Goal: Task Accomplishment & Management: Manage account settings

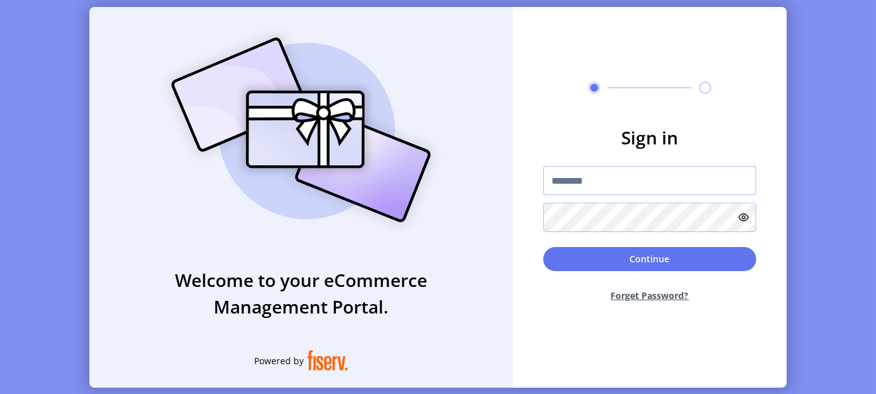
click at [603, 176] on input "text" at bounding box center [649, 180] width 213 height 29
paste input "**********"
type input "**********"
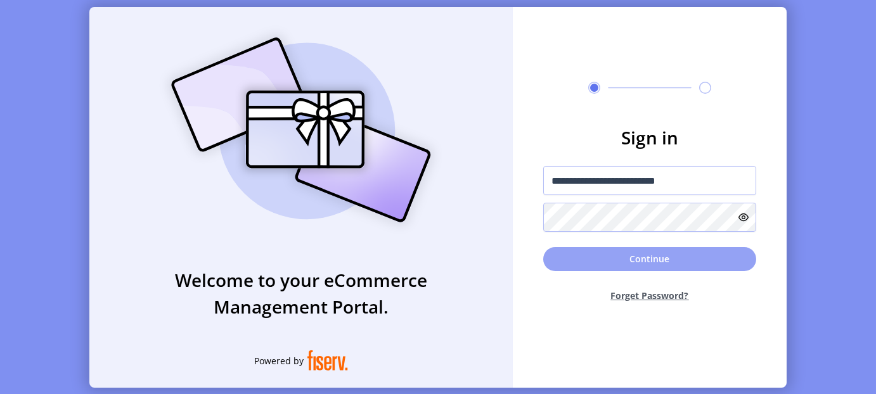
click at [650, 259] on button "Continue" at bounding box center [649, 259] width 213 height 24
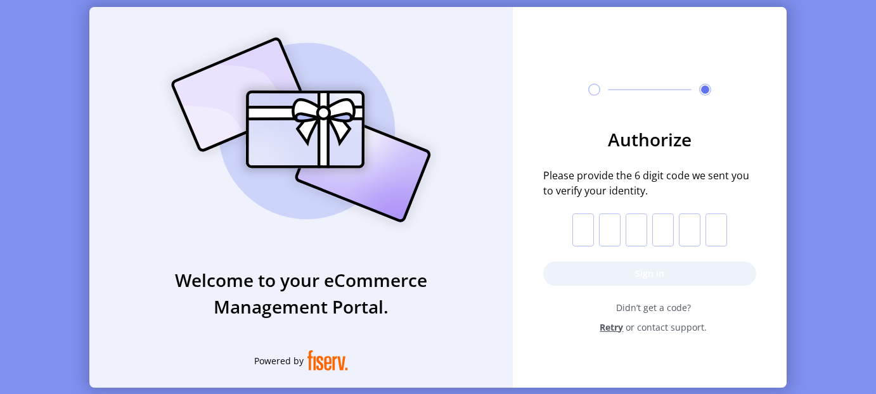
click at [578, 231] on input "text" at bounding box center [583, 230] width 22 height 33
type input "*"
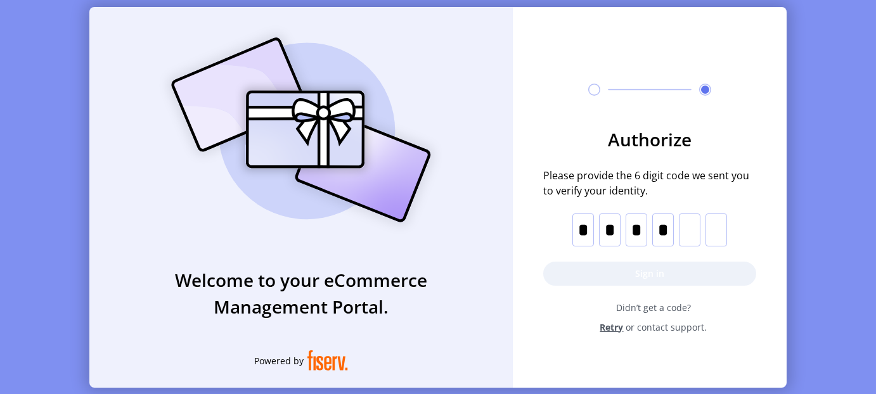
type input "*"
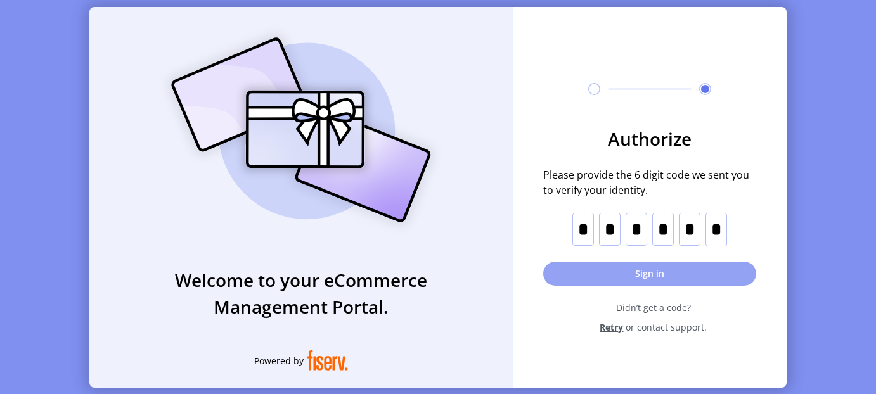
type input "*"
click at [622, 276] on button "Sign in" at bounding box center [649, 274] width 213 height 24
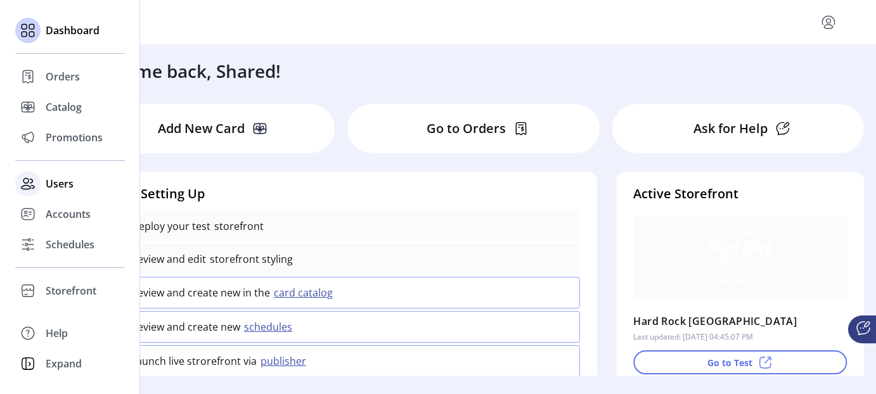
click at [30, 184] on icon at bounding box center [28, 184] width 20 height 20
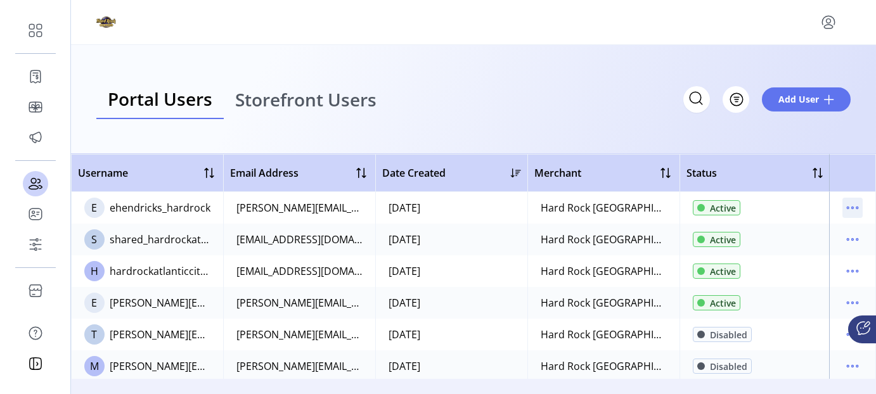
click at [843, 207] on icon "menu" at bounding box center [852, 208] width 20 height 20
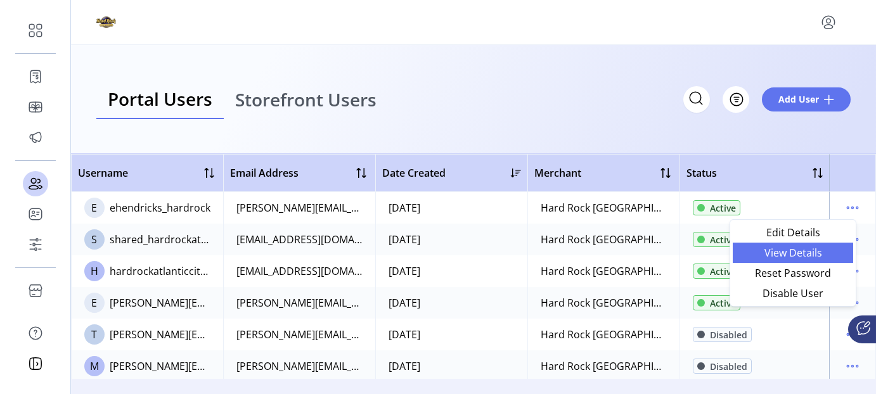
click at [769, 251] on span "View Details" at bounding box center [792, 253] width 105 height 10
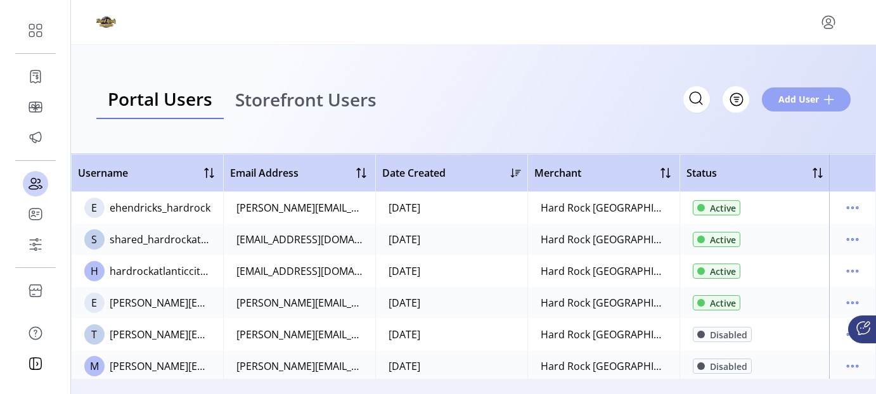
click at [805, 101] on span "Add User" at bounding box center [798, 99] width 41 height 13
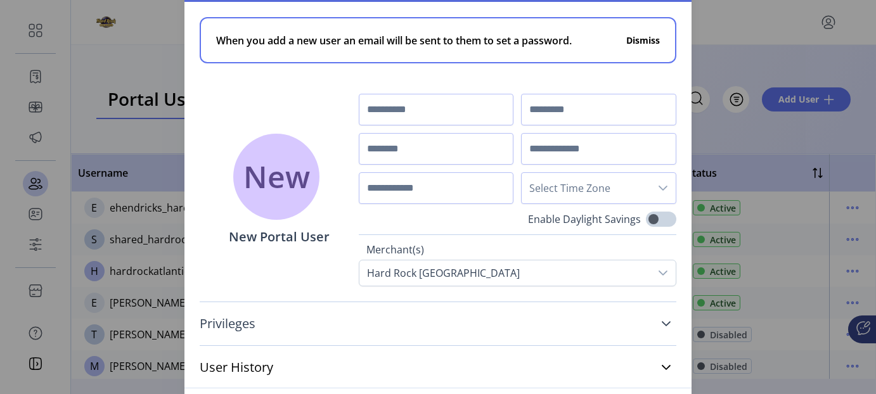
click at [662, 321] on icon at bounding box center [666, 323] width 9 height 5
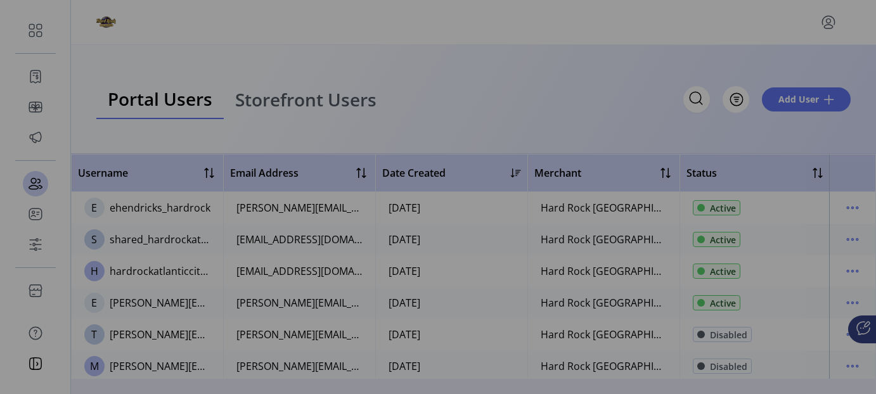
click at [719, 27] on div "Add New Portal User When you add a new user an email will be sent to them to se…" at bounding box center [438, 197] width 876 height 394
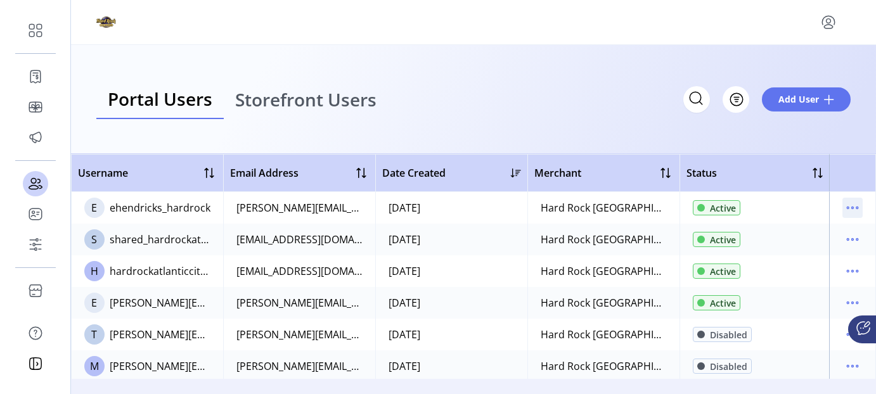
click at [848, 207] on icon "menu" at bounding box center [852, 208] width 20 height 20
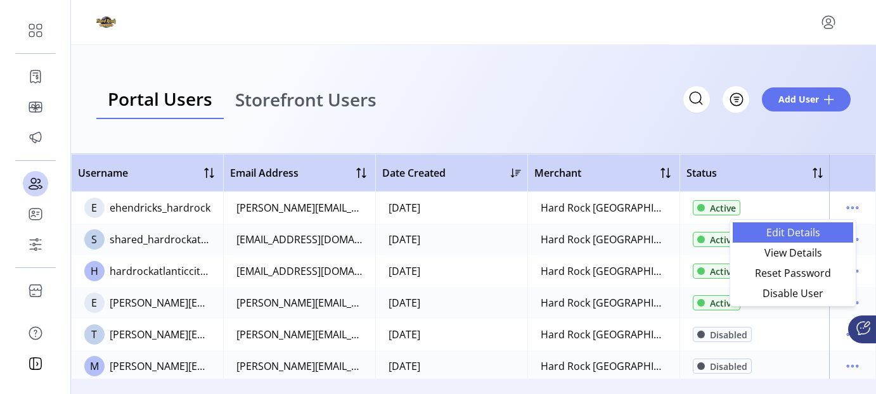
click at [788, 232] on span "Edit Details" at bounding box center [792, 233] width 105 height 10
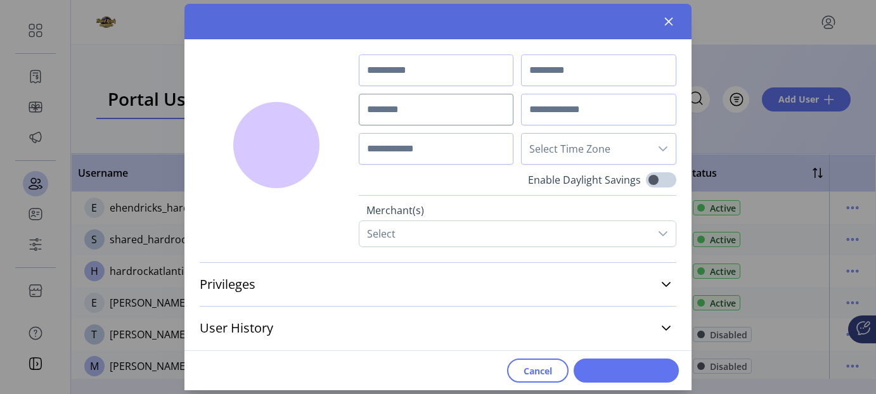
type input "******"
type input "*********"
type input "**********"
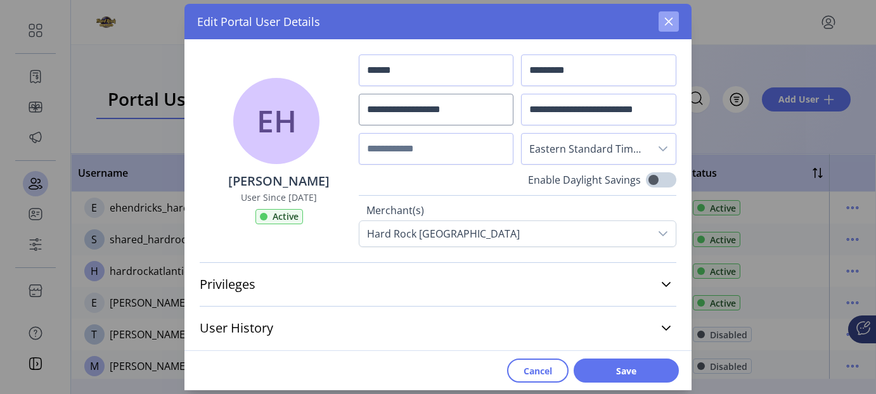
click at [666, 19] on icon "button" at bounding box center [669, 21] width 10 height 10
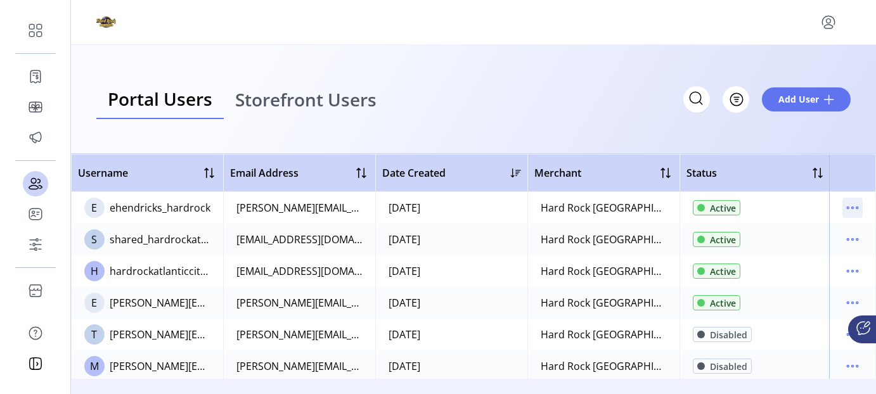
click at [846, 206] on icon "menu" at bounding box center [852, 208] width 20 height 20
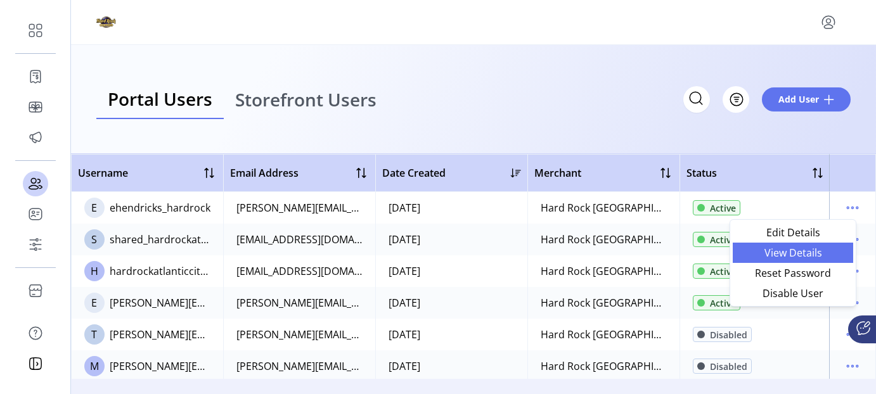
click at [804, 254] on span "View Details" at bounding box center [792, 253] width 105 height 10
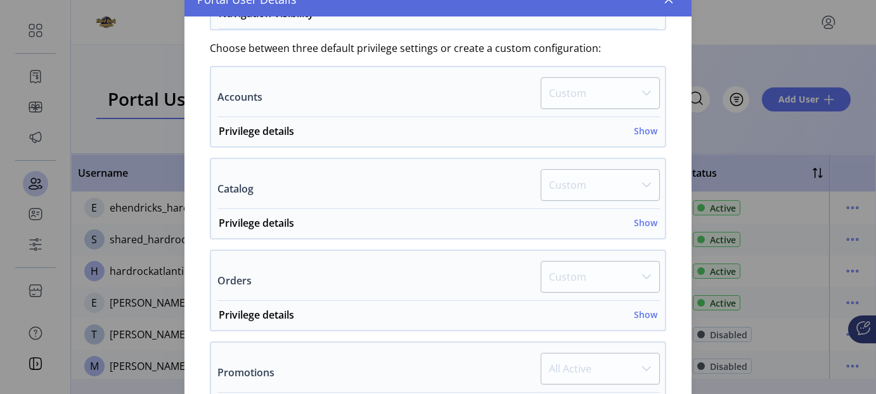
scroll to position [237, 0]
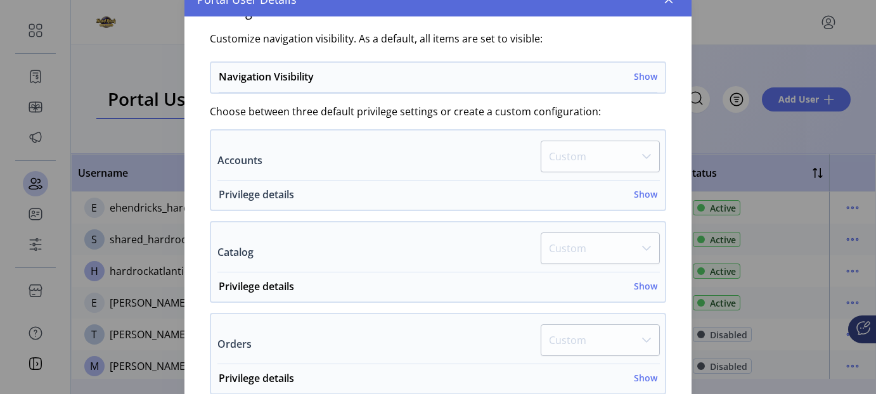
click at [643, 193] on h6 "Show" at bounding box center [645, 194] width 23 height 13
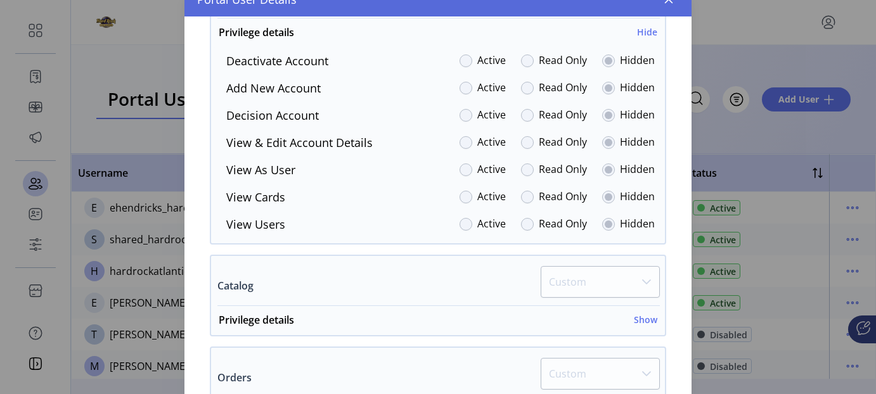
scroll to position [427, 0]
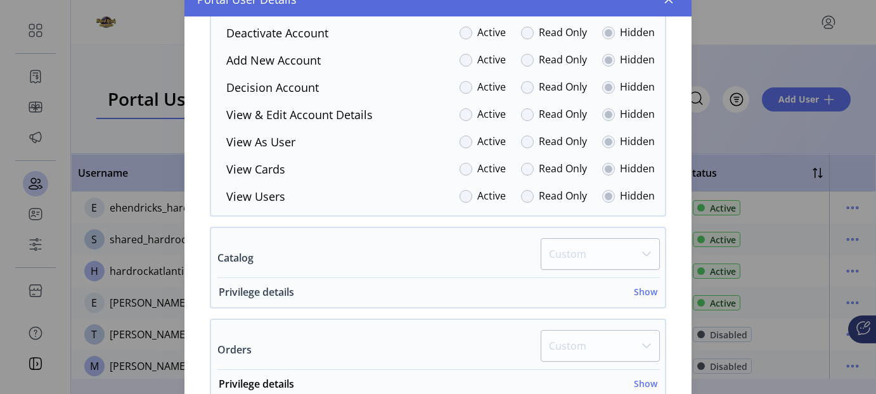
click at [640, 290] on h6 "Show" at bounding box center [645, 291] width 23 height 13
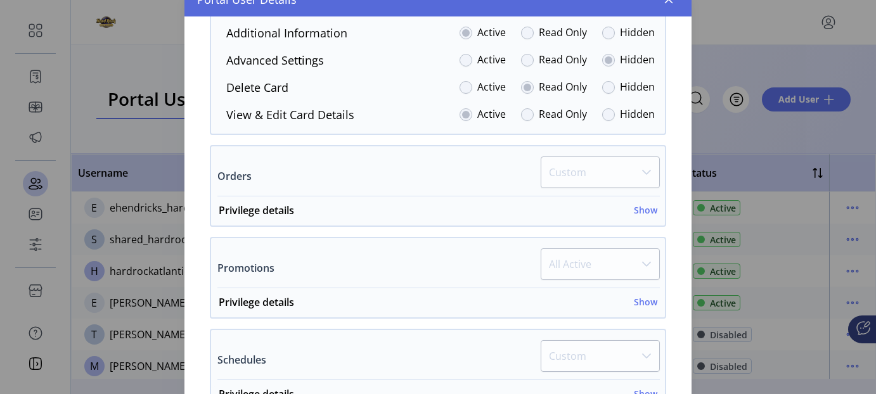
scroll to position [744, 0]
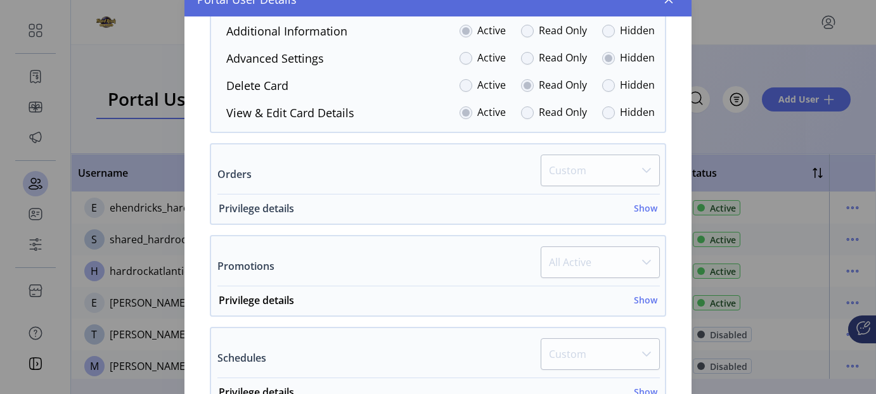
click at [634, 206] on h6 "Show" at bounding box center [645, 208] width 23 height 13
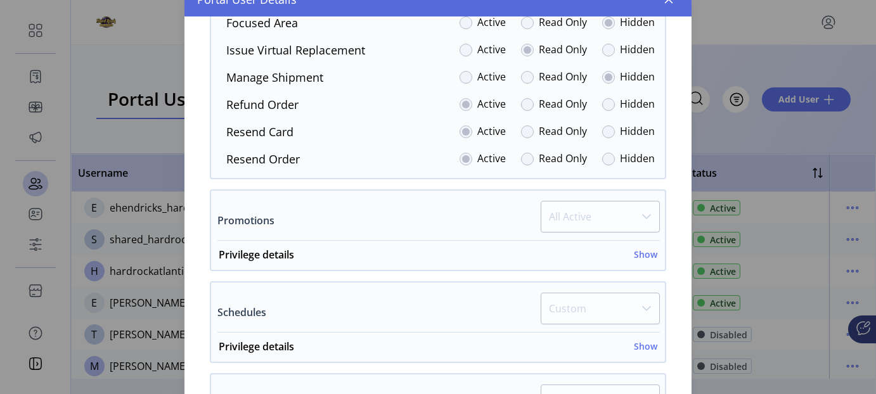
scroll to position [1061, 0]
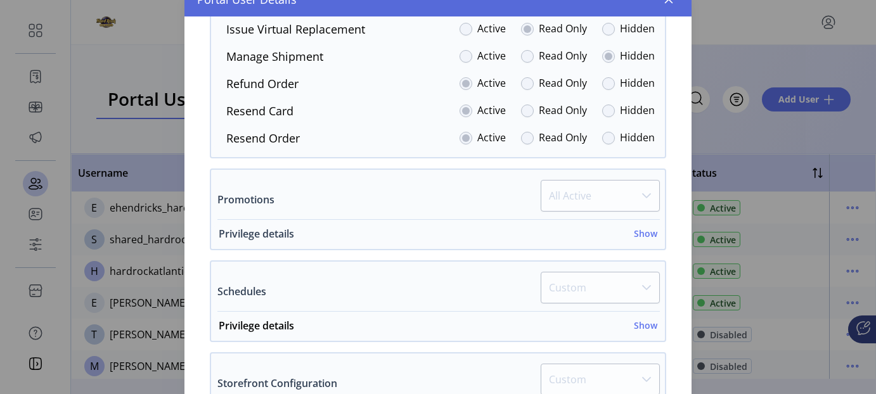
click at [643, 229] on h6 "Show" at bounding box center [645, 233] width 23 height 13
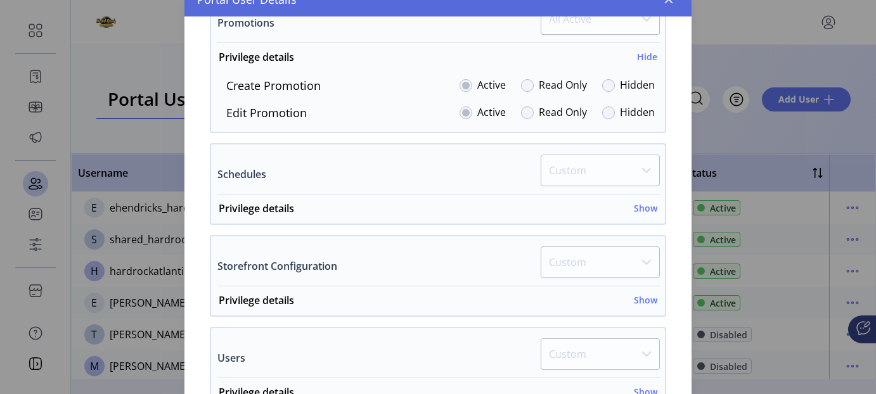
scroll to position [1251, 0]
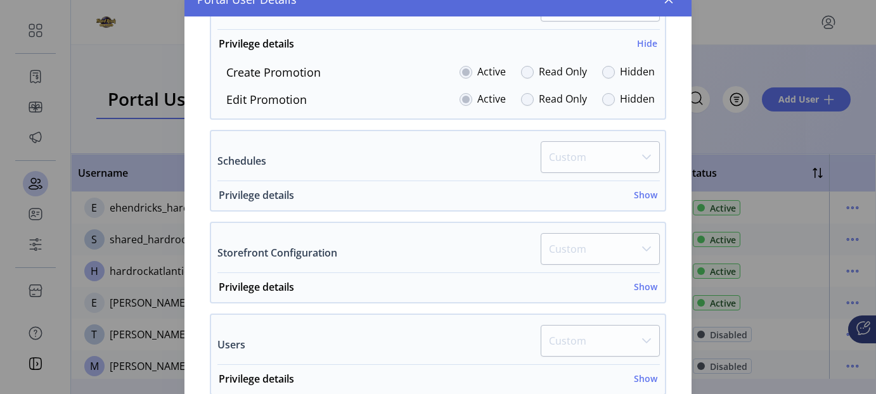
click at [634, 191] on h6 "Show" at bounding box center [645, 194] width 23 height 13
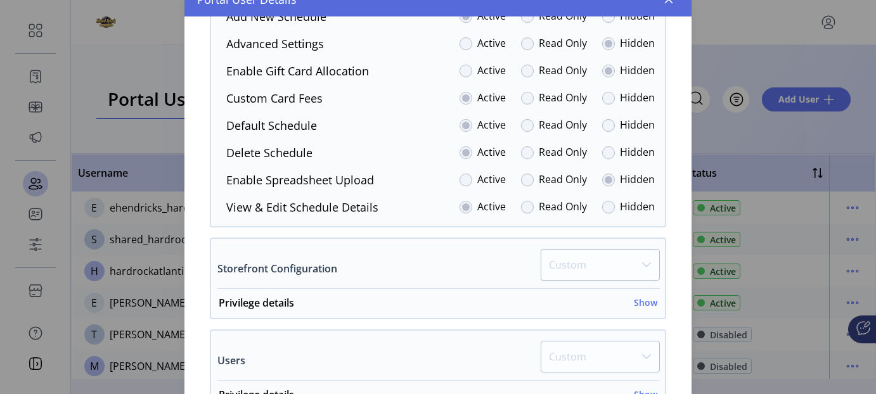
scroll to position [1505, 0]
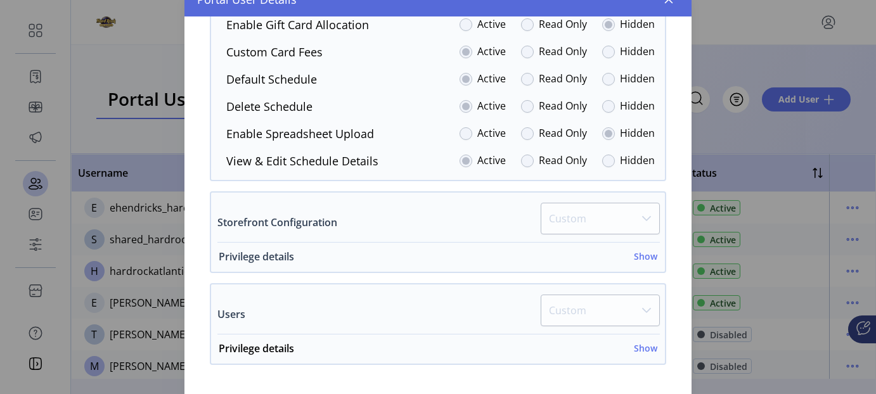
click at [641, 250] on h6 "Show" at bounding box center [645, 256] width 23 height 13
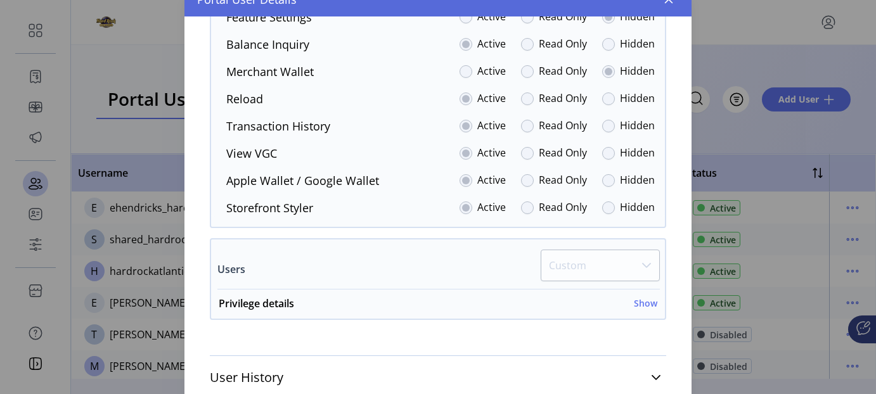
scroll to position [1937, 0]
click at [637, 296] on h6 "Show" at bounding box center [645, 302] width 23 height 13
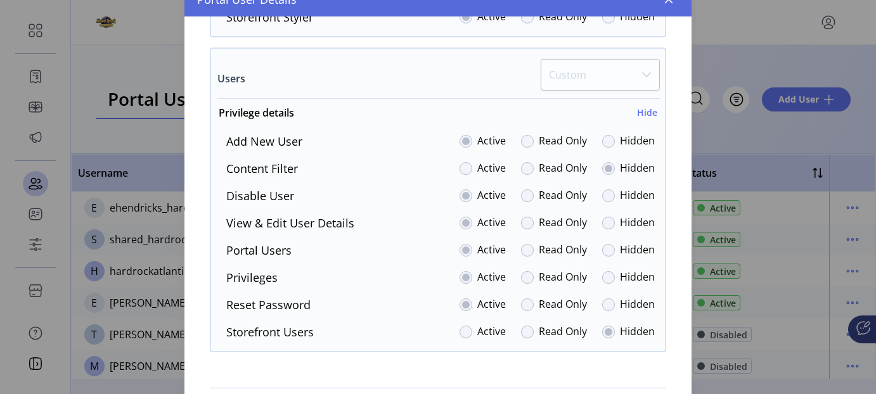
scroll to position [2160, 0]
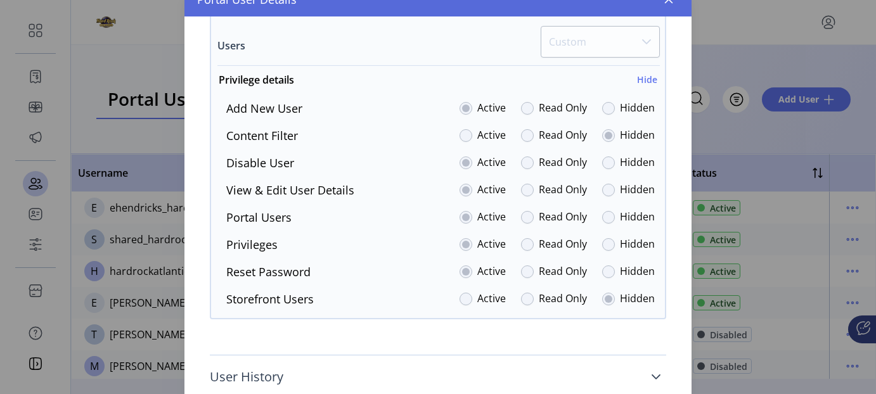
click at [651, 372] on icon at bounding box center [656, 377] width 10 height 10
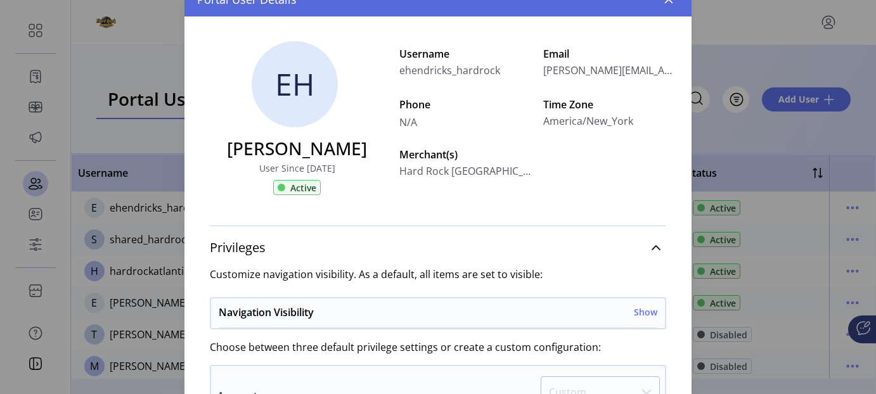
scroll to position [0, 0]
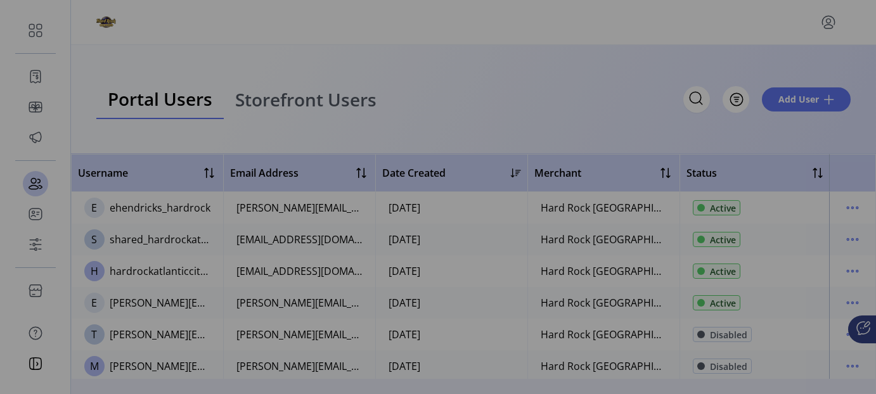
click at [731, 21] on div "Portal User Details EH Eileen Hendricks User Since 08/15/2025 Active Username e…" at bounding box center [438, 197] width 876 height 394
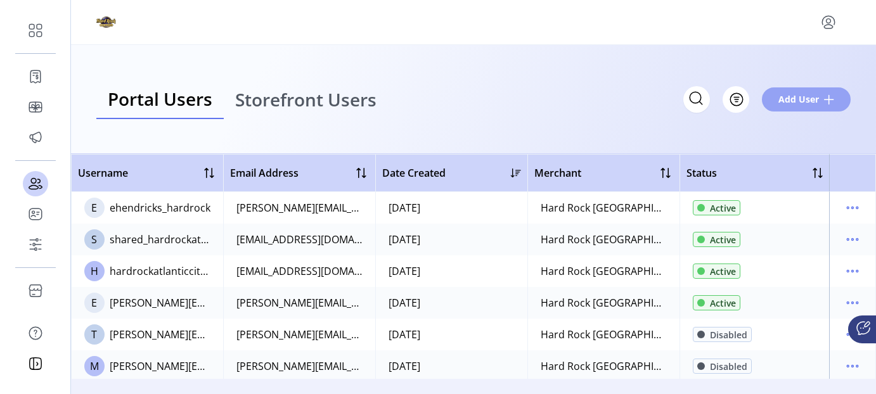
click at [806, 98] on span "Add User" at bounding box center [798, 99] width 41 height 13
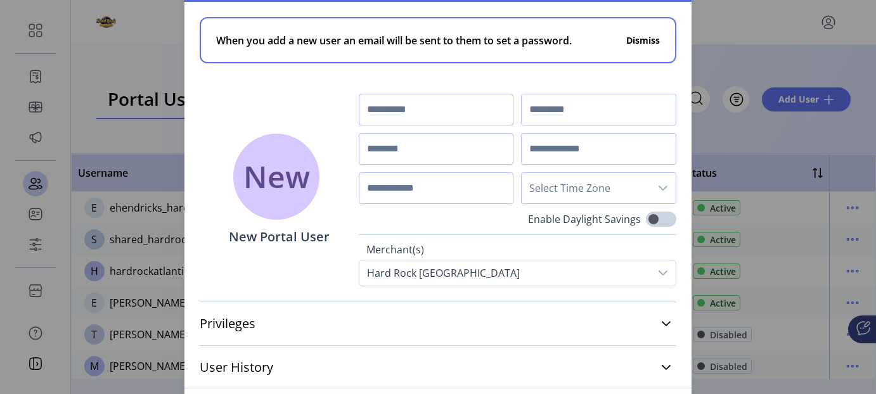
click at [385, 116] on input "text" at bounding box center [436, 110] width 155 height 32
type input "*****"
click at [574, 115] on input "text" at bounding box center [598, 110] width 155 height 32
type input "********"
click at [442, 150] on input "text" at bounding box center [436, 149] width 155 height 32
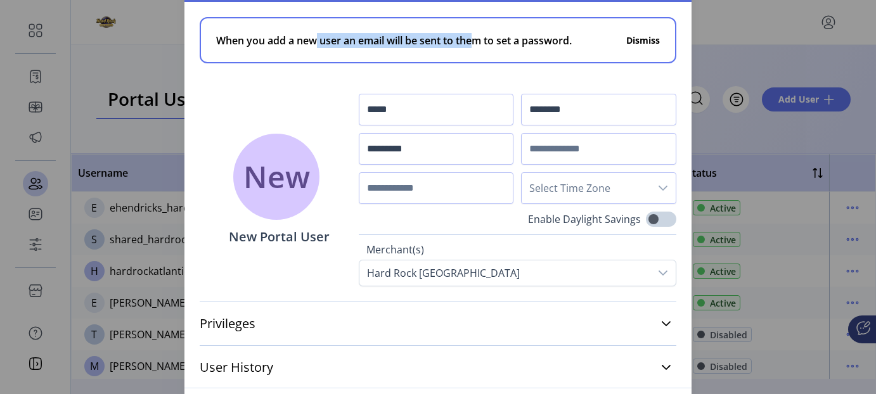
drag, startPoint x: 318, startPoint y: 13, endPoint x: 444, endPoint y: 57, distance: 132.9
click at [470, 60] on div "When you add a new user an email will be sent to them to set a password. Dismis…" at bounding box center [437, 144] width 507 height 285
drag, startPoint x: 420, startPoint y: 154, endPoint x: 428, endPoint y: 150, distance: 9.9
click at [422, 152] on input "*********" at bounding box center [436, 149] width 155 height 32
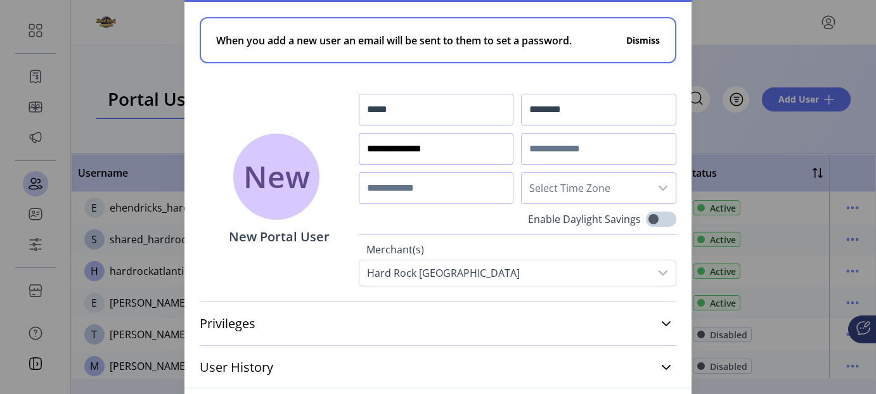
click at [457, 147] on input "**********" at bounding box center [436, 149] width 155 height 32
type input "**********"
click at [560, 149] on input "text" at bounding box center [598, 149] width 155 height 32
click at [560, 160] on input "text" at bounding box center [598, 149] width 155 height 32
paste input "**********"
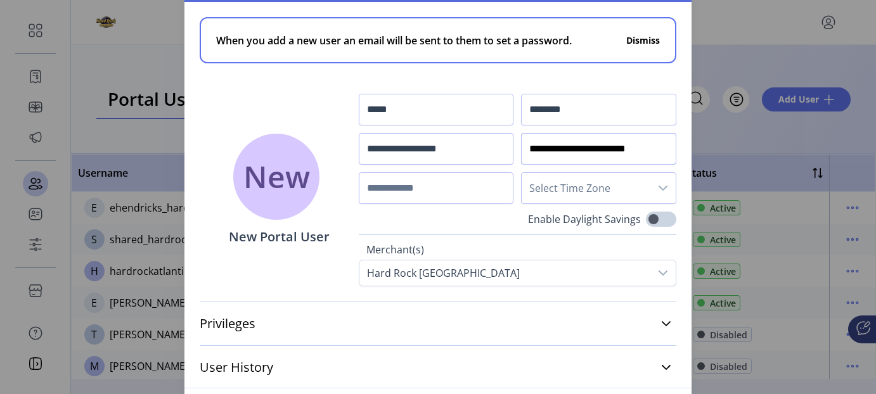
scroll to position [0, 2]
type input "**********"
click at [665, 323] on icon at bounding box center [666, 323] width 9 height 5
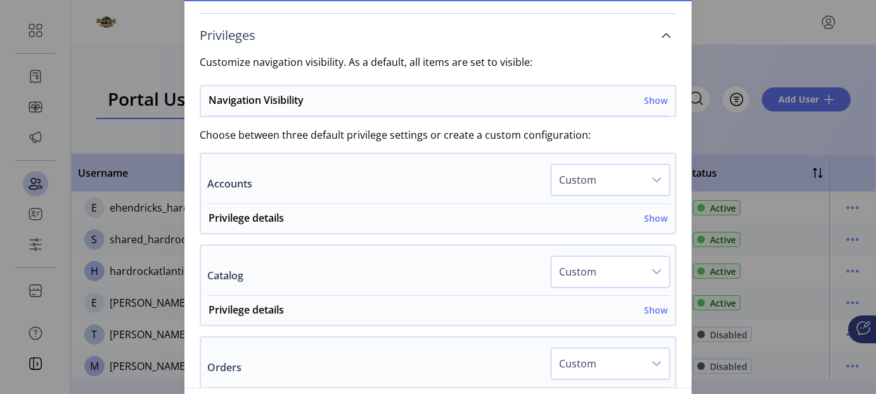
scroll to position [317, 0]
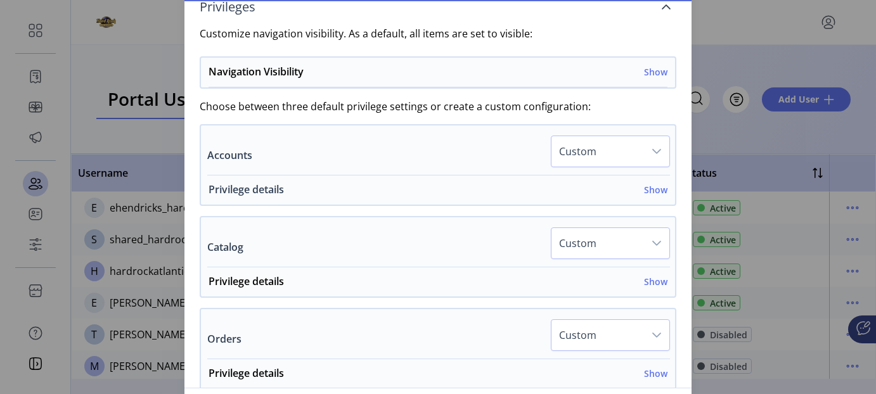
click at [651, 191] on h6 "Show" at bounding box center [655, 189] width 23 height 13
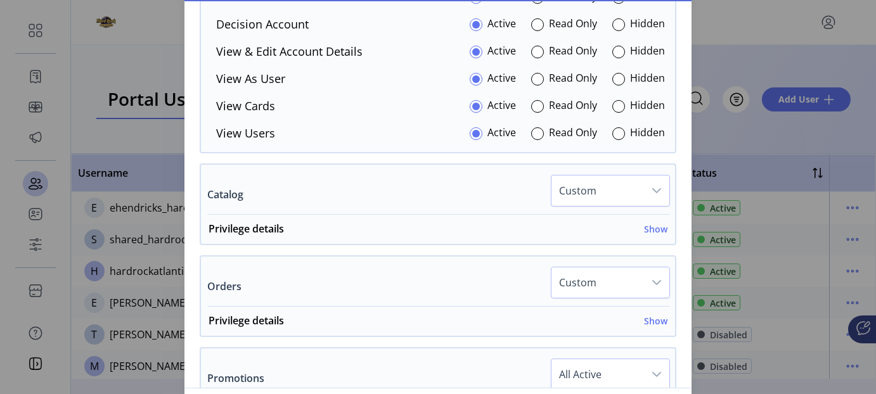
scroll to position [570, 0]
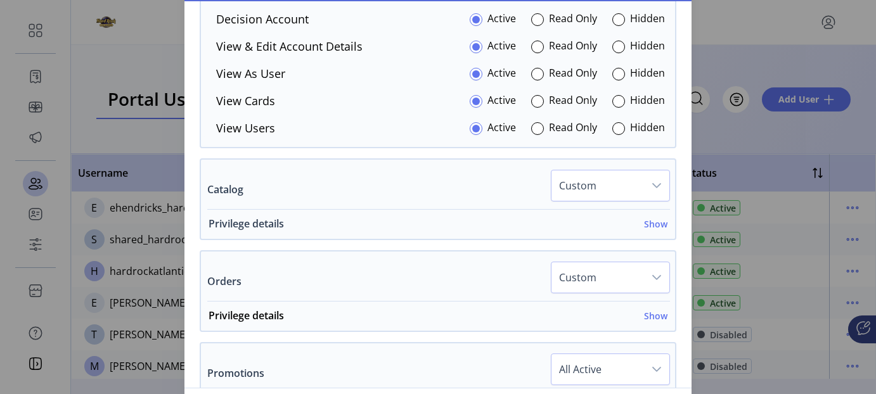
click at [652, 219] on h6 "Show" at bounding box center [655, 223] width 23 height 13
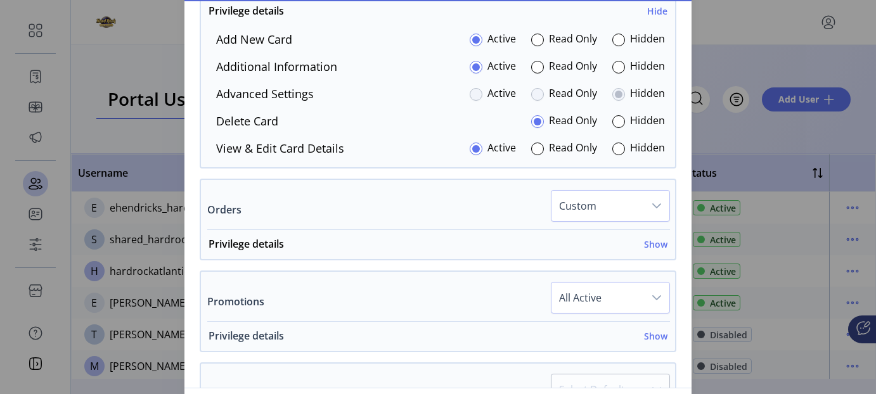
scroll to position [824, 0]
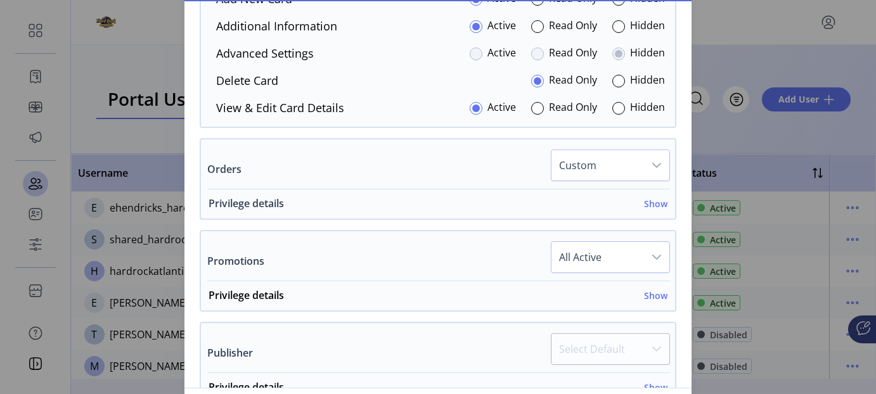
click at [648, 197] on h6 "Show" at bounding box center [655, 203] width 23 height 13
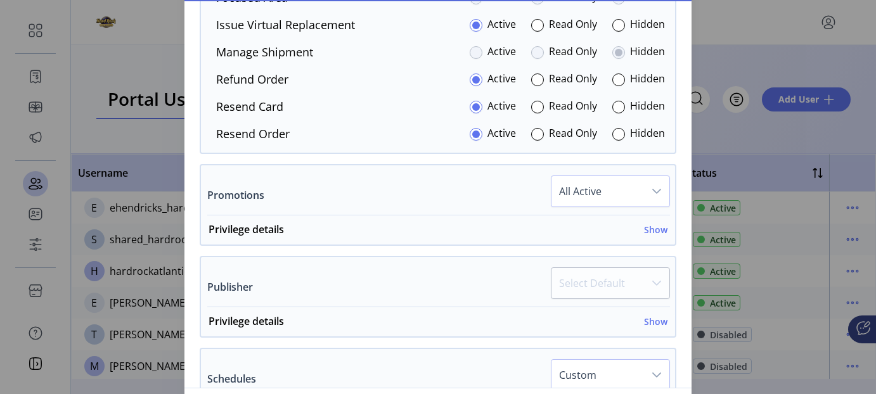
scroll to position [1141, 0]
click at [656, 222] on h6 "Show" at bounding box center [655, 228] width 23 height 13
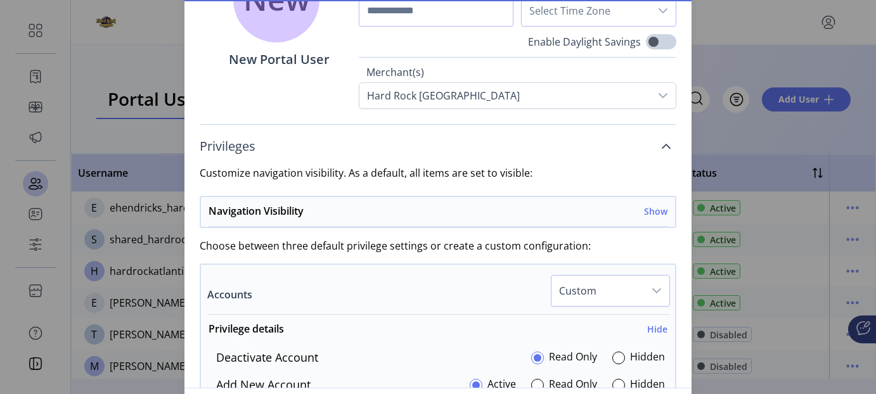
scroll to position [61, 0]
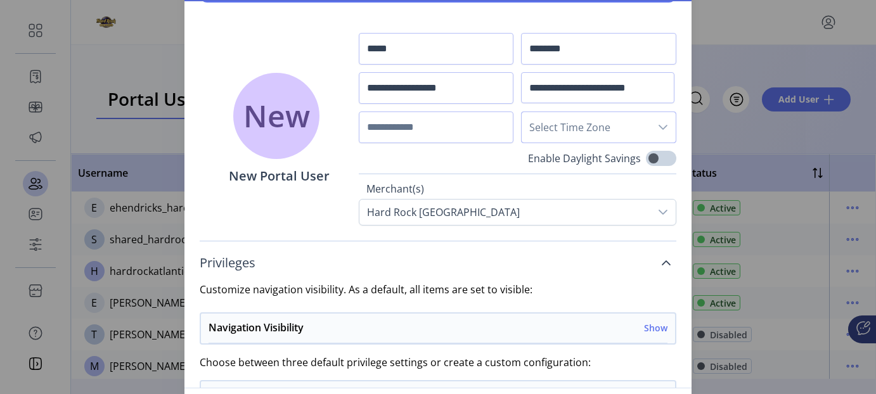
click at [572, 123] on span "Select Time Zone" at bounding box center [586, 127] width 129 height 30
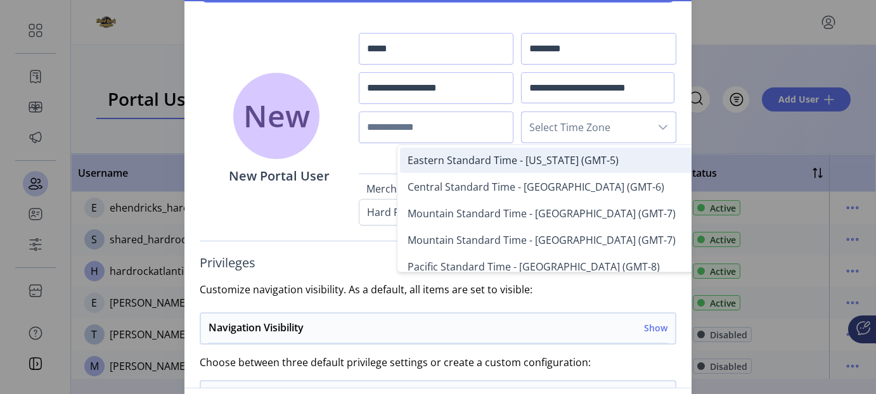
click at [463, 157] on span "Eastern Standard Time - New York (GMT-5)" at bounding box center [513, 160] width 211 height 14
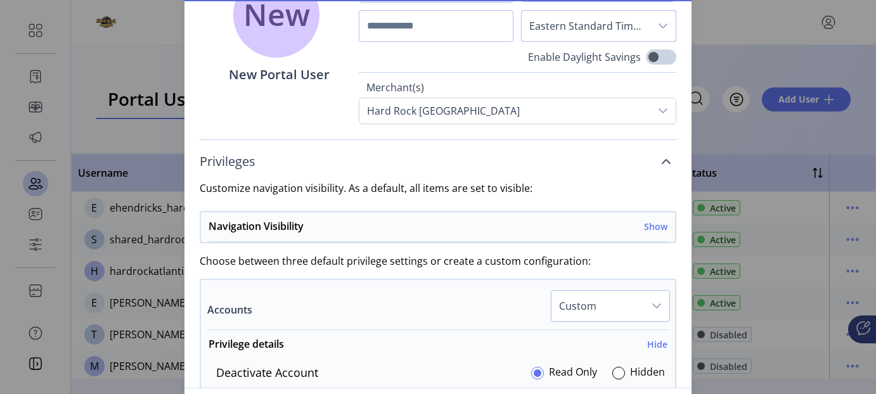
scroll to position [0, 0]
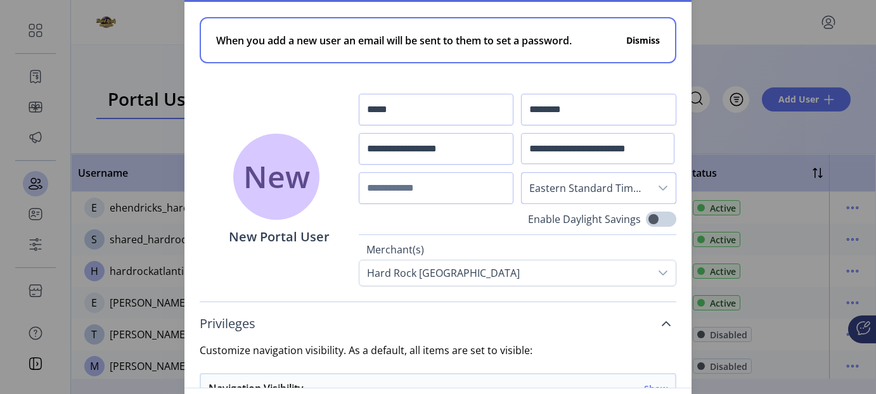
click at [222, 100] on div "New New Portal User" at bounding box center [279, 190] width 159 height 193
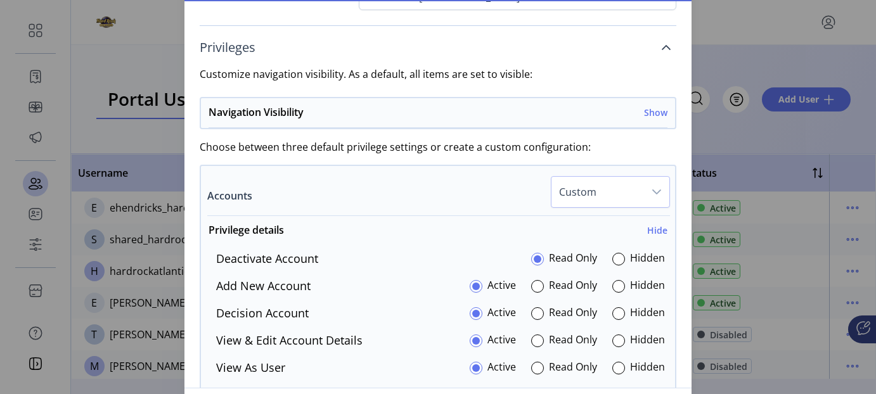
scroll to position [317, 0]
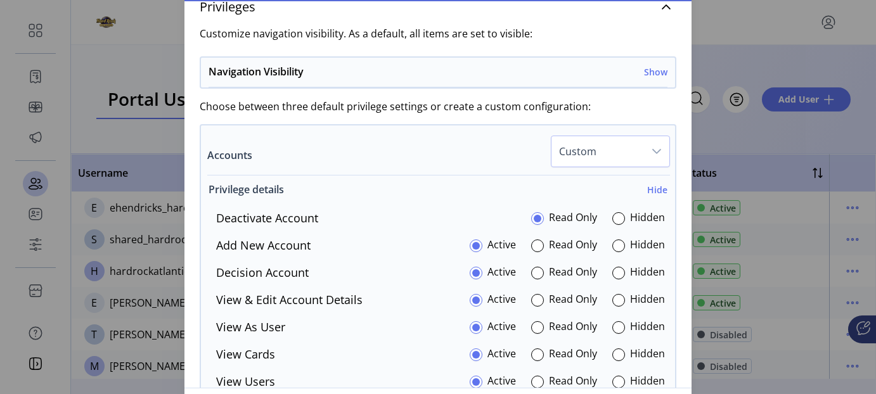
click at [652, 186] on h6 "Hide" at bounding box center [657, 189] width 20 height 13
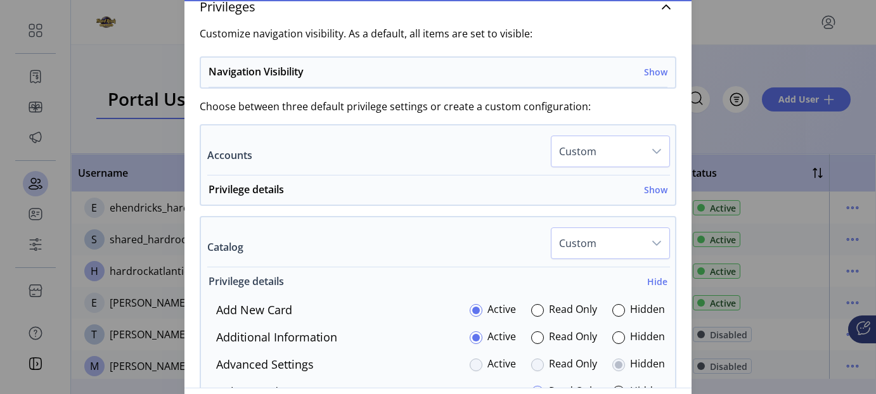
click at [651, 279] on h6 "Hide" at bounding box center [657, 281] width 20 height 13
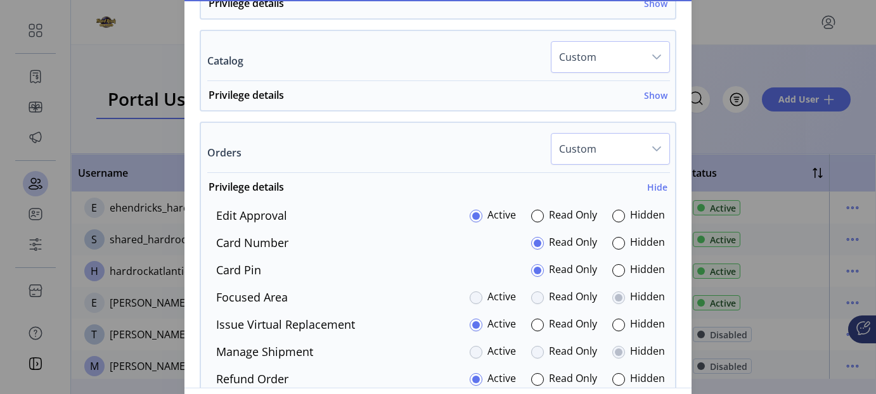
scroll to position [507, 0]
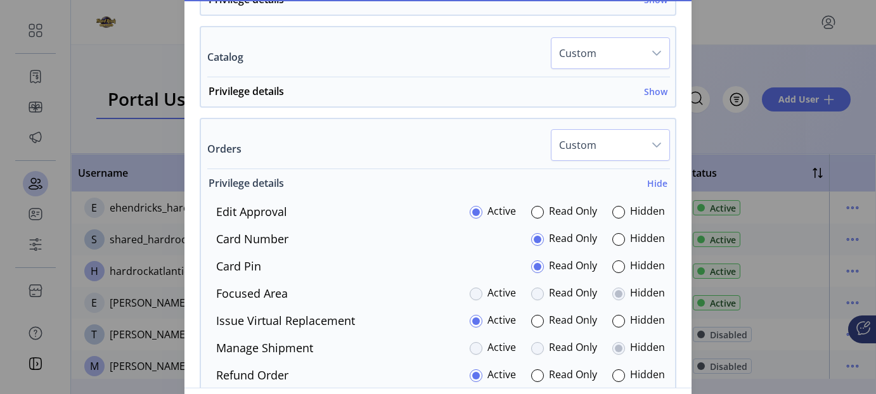
click at [650, 181] on h6 "Hide" at bounding box center [657, 183] width 20 height 13
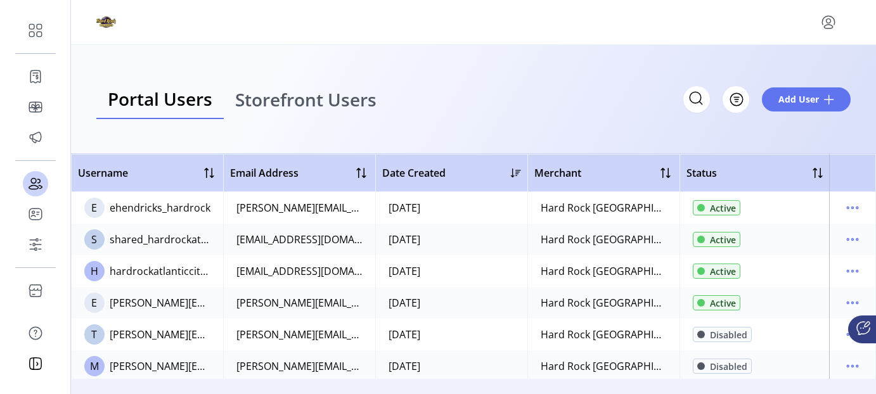
scroll to position [2087, 0]
drag, startPoint x: 873, startPoint y: 200, endPoint x: 874, endPoint y: 247, distance: 46.9
click at [794, 101] on span "Add User" at bounding box center [798, 99] width 41 height 13
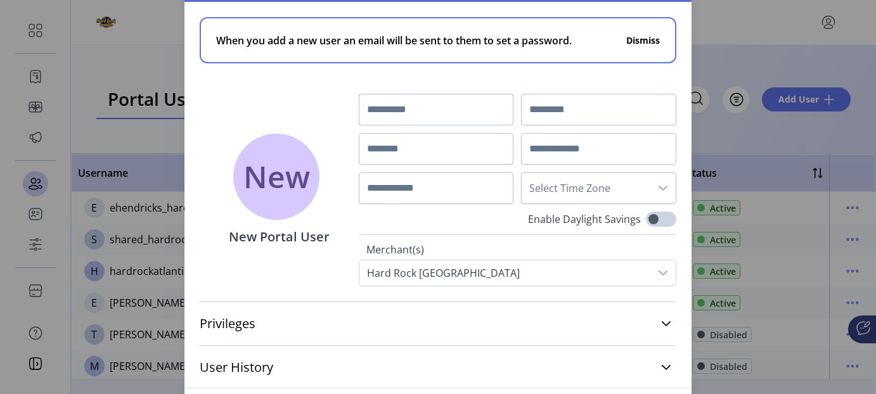
click at [432, 117] on input "text" at bounding box center [436, 110] width 155 height 32
type input "*****"
click at [548, 104] on input "text" at bounding box center [598, 110] width 155 height 32
paste input "********"
type input "********"
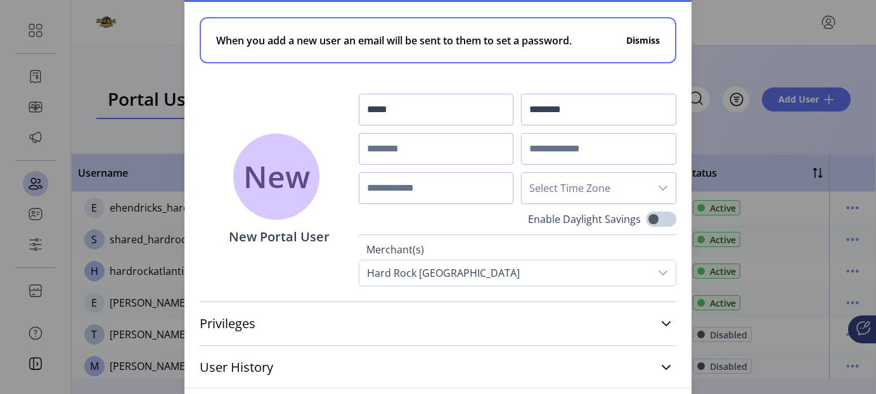
click at [433, 141] on input "text" at bounding box center [436, 149] width 155 height 32
paste input "********"
type input "**********"
click at [629, 145] on input "text" at bounding box center [598, 149] width 155 height 32
paste input "**********"
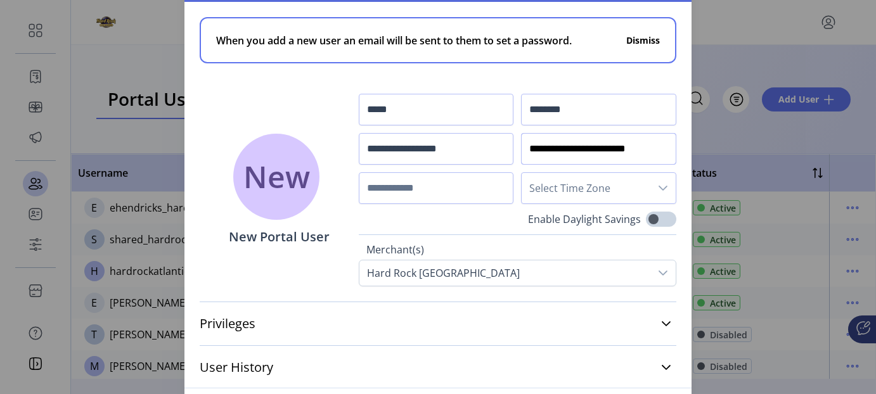
scroll to position [0, 2]
type input "**********"
click at [612, 184] on span "Select Time Zone" at bounding box center [586, 188] width 129 height 30
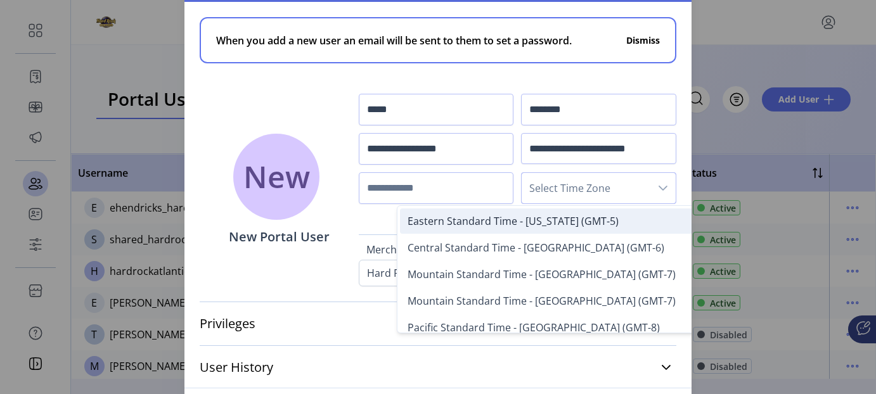
click at [471, 224] on span "Eastern Standard Time - New York (GMT-5)" at bounding box center [513, 221] width 211 height 14
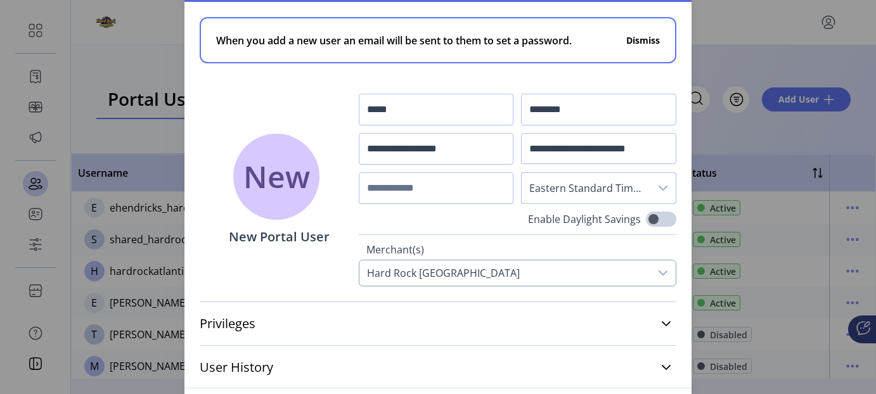
click at [398, 269] on div "Hard Rock [GEOGRAPHIC_DATA]" at bounding box center [443, 273] width 168 height 25
click at [257, 262] on div "New New Portal User" at bounding box center [279, 190] width 159 height 193
click at [266, 183] on span "New" at bounding box center [276, 177] width 67 height 46
click at [207, 136] on div "New New Portal User" at bounding box center [279, 190] width 159 height 193
click at [662, 324] on icon at bounding box center [666, 324] width 10 height 10
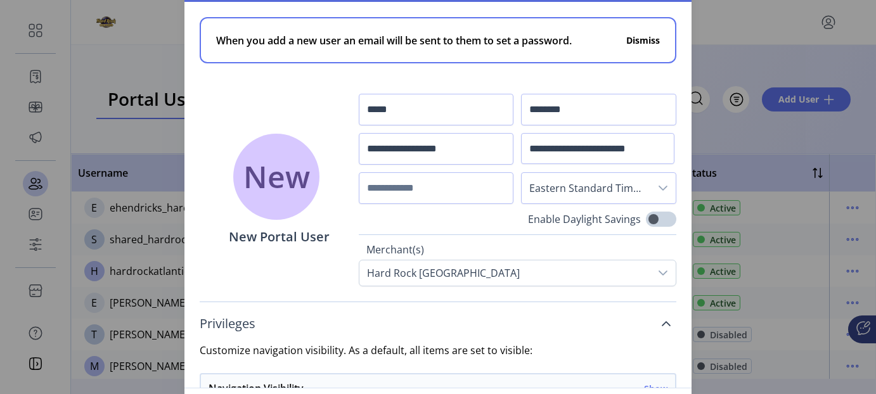
click at [661, 321] on icon at bounding box center [666, 324] width 10 height 10
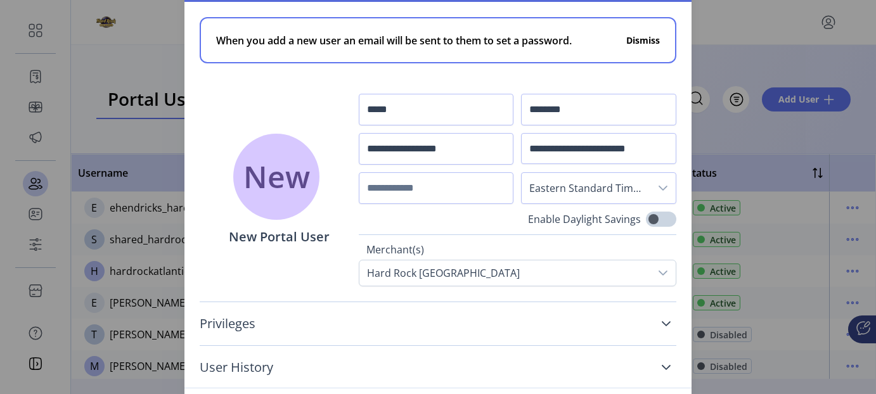
click at [666, 365] on icon at bounding box center [666, 368] width 10 height 10
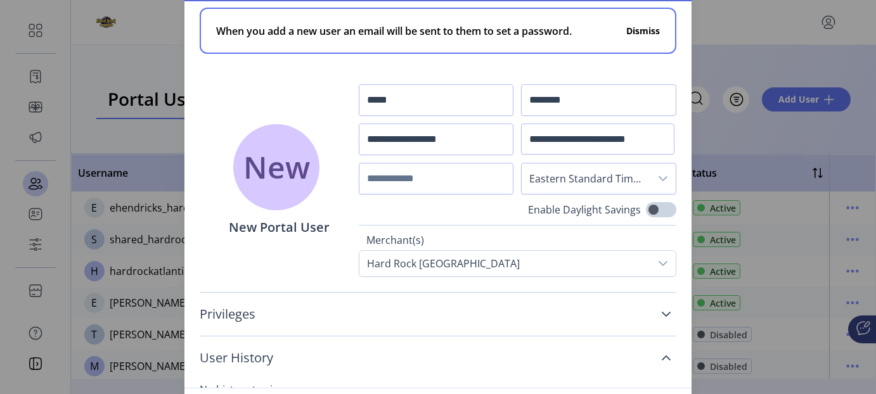
scroll to position [39, 0]
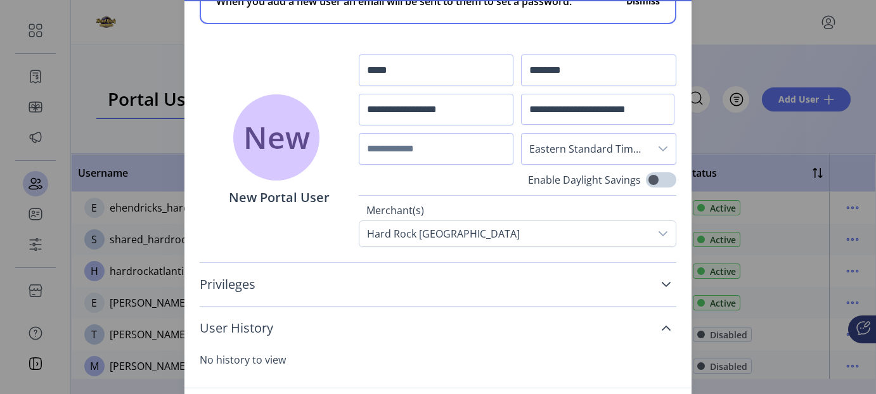
click at [653, 325] on link "User History" at bounding box center [438, 328] width 477 height 28
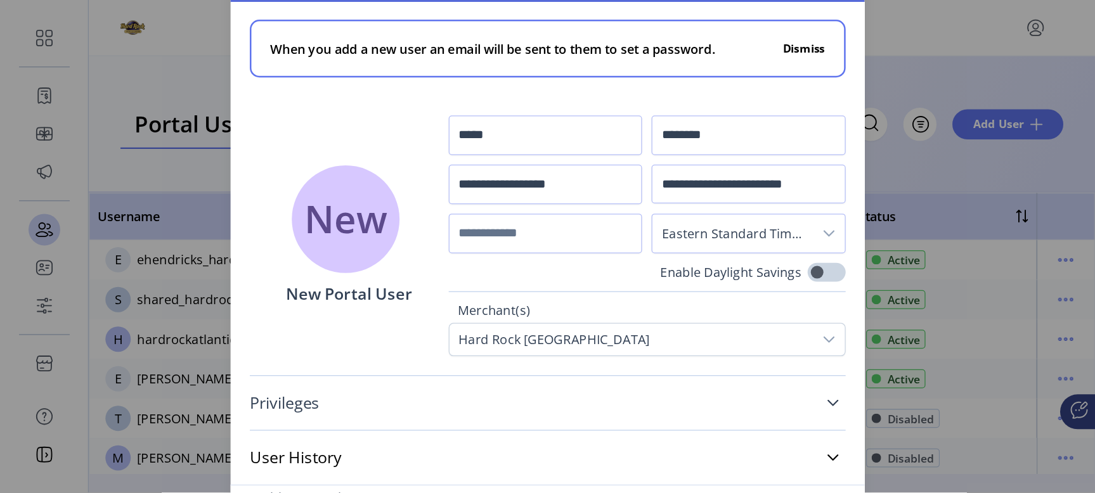
scroll to position [0, 0]
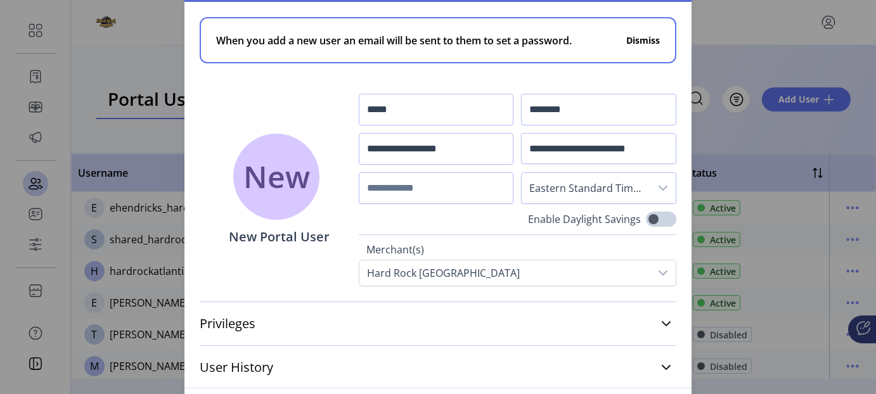
drag, startPoint x: 273, startPoint y: 82, endPoint x: 252, endPoint y: 92, distance: 23.8
click at [252, 92] on p-card "When you add a new user an email will be sent to them to set a password. Dismiss" at bounding box center [438, 55] width 477 height 77
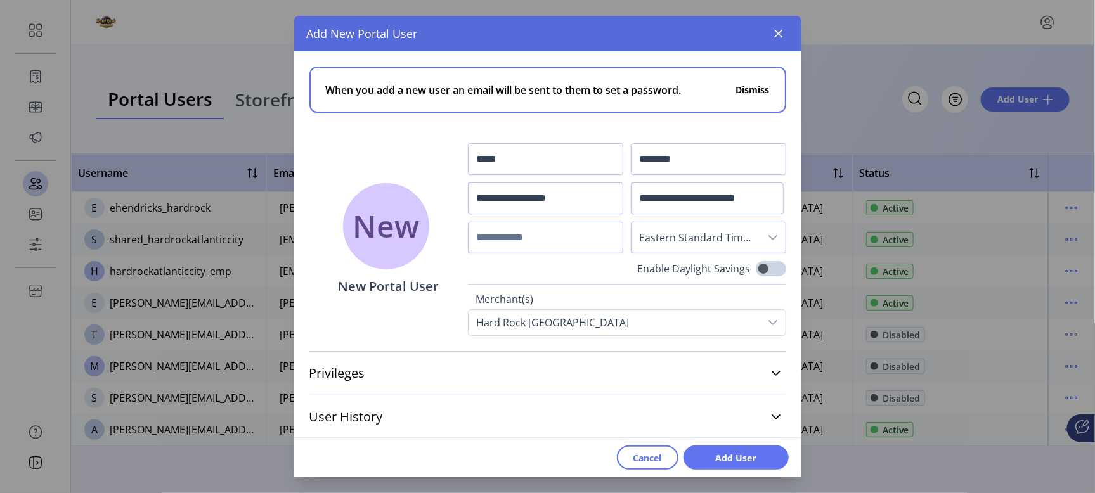
drag, startPoint x: 802, startPoint y: 0, endPoint x: 543, endPoint y: 452, distance: 521.0
click at [543, 394] on div "Cancel Add User" at bounding box center [547, 457] width 507 height 40
click at [721, 394] on span "Add User" at bounding box center [736, 457] width 72 height 13
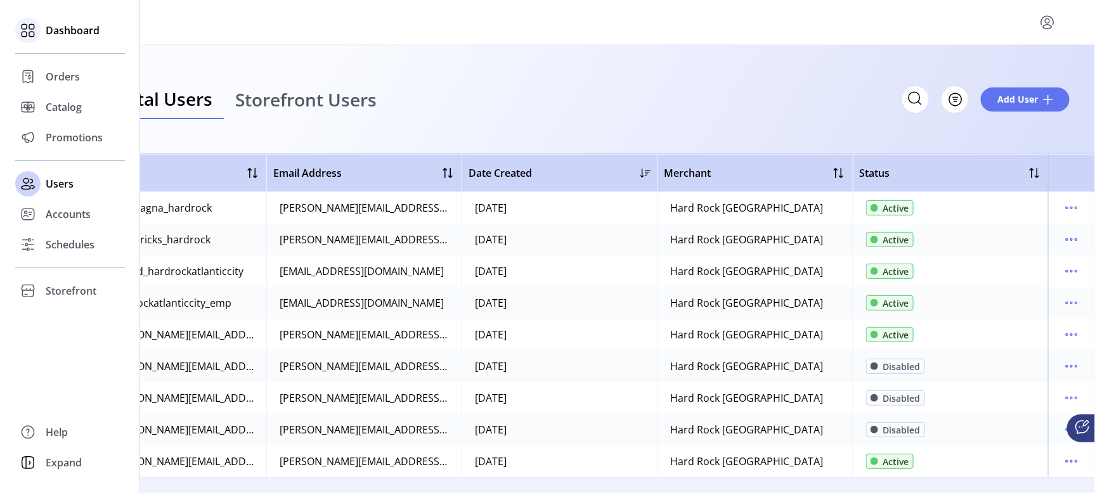
click at [53, 30] on span "Dashboard" at bounding box center [73, 30] width 54 height 15
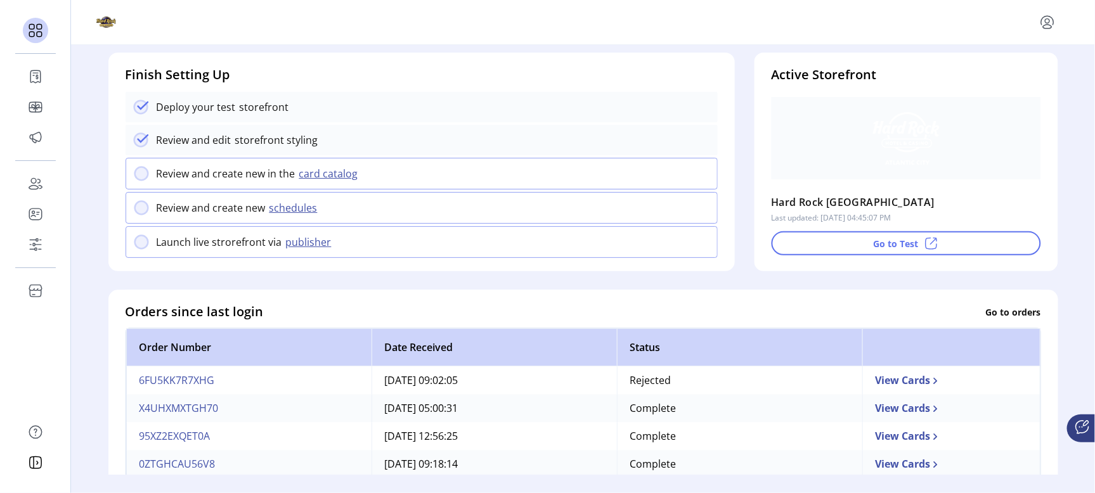
scroll to position [119, 0]
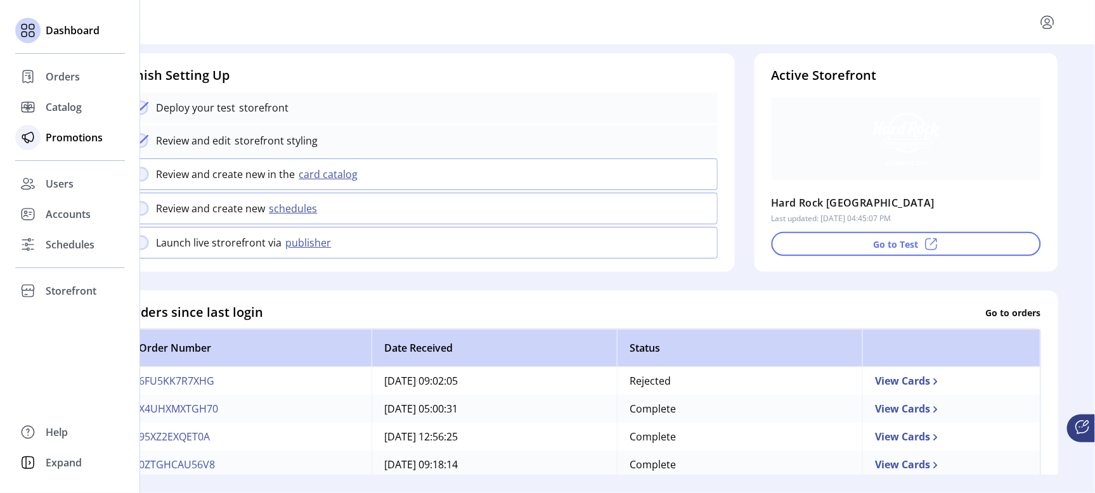
click at [63, 135] on span "Promotions" at bounding box center [74, 137] width 57 height 15
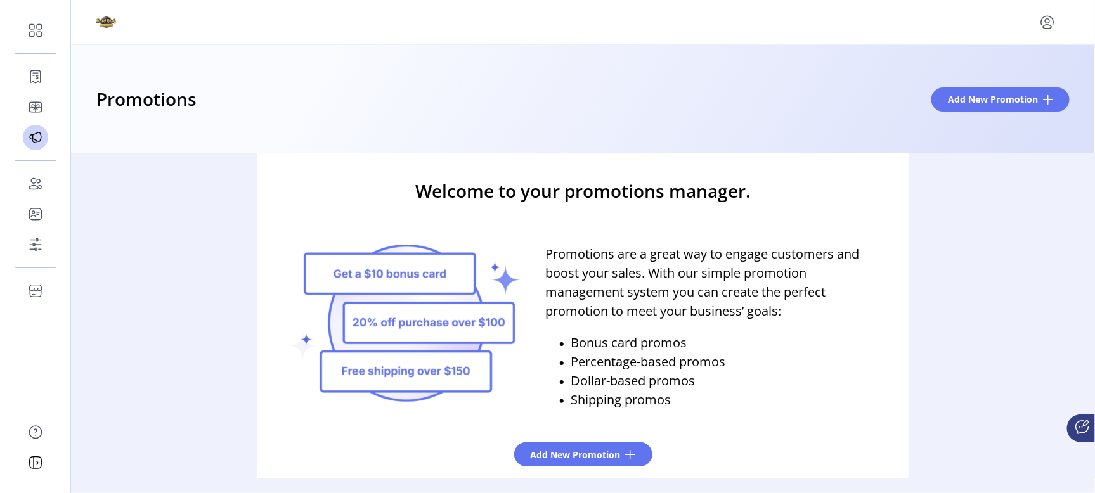
scroll to position [39, 0]
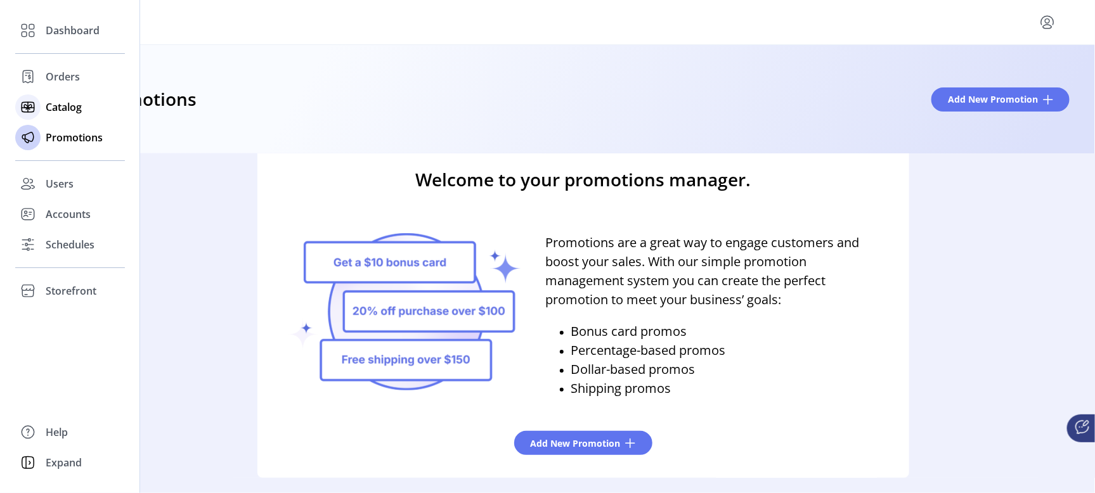
click at [53, 106] on span "Catalog" at bounding box center [64, 107] width 36 height 15
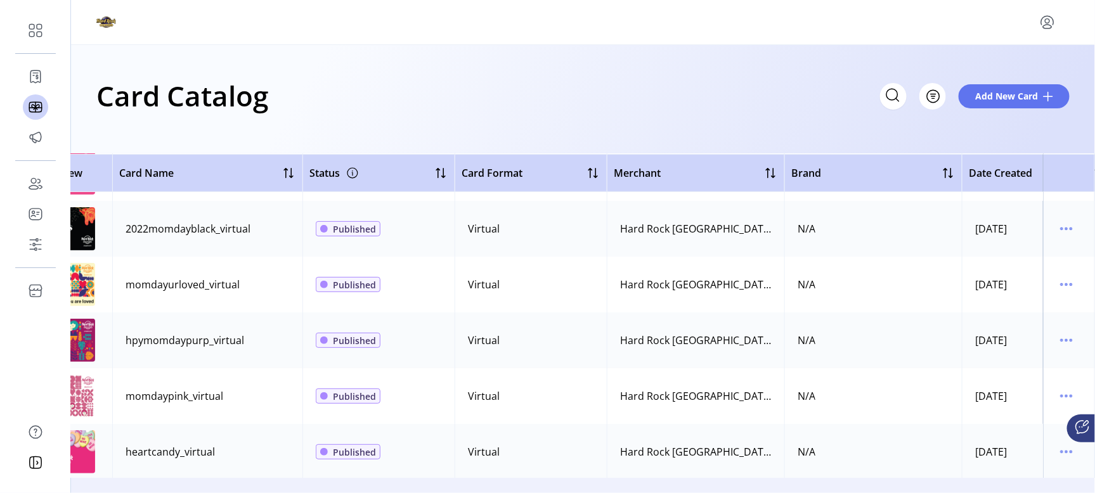
scroll to position [158, 0]
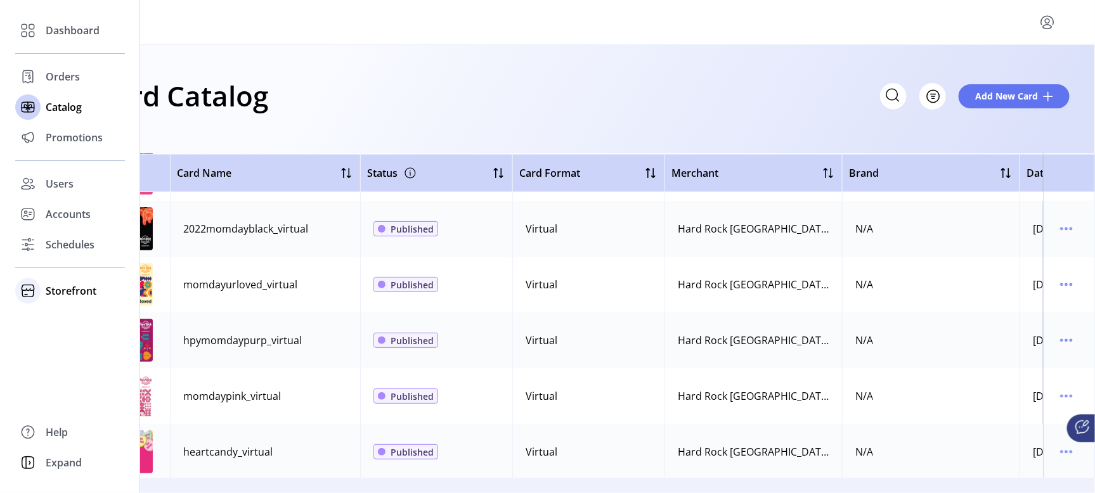
click at [57, 287] on span "Storefront" at bounding box center [71, 290] width 51 height 15
click at [55, 318] on span "Configuration" at bounding box center [79, 316] width 67 height 15
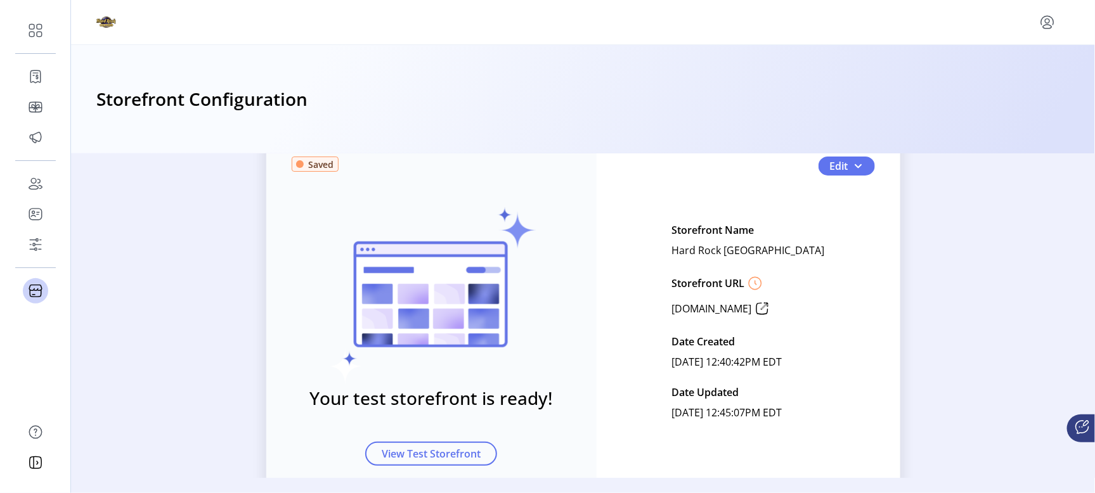
scroll to position [79, 0]
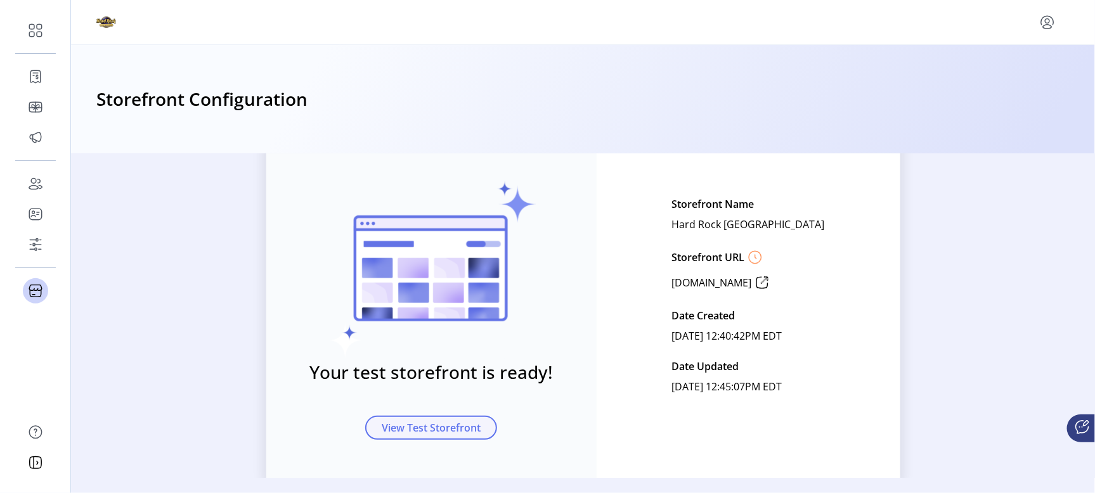
click at [412, 429] on span "View Test Storefront" at bounding box center [431, 427] width 99 height 15
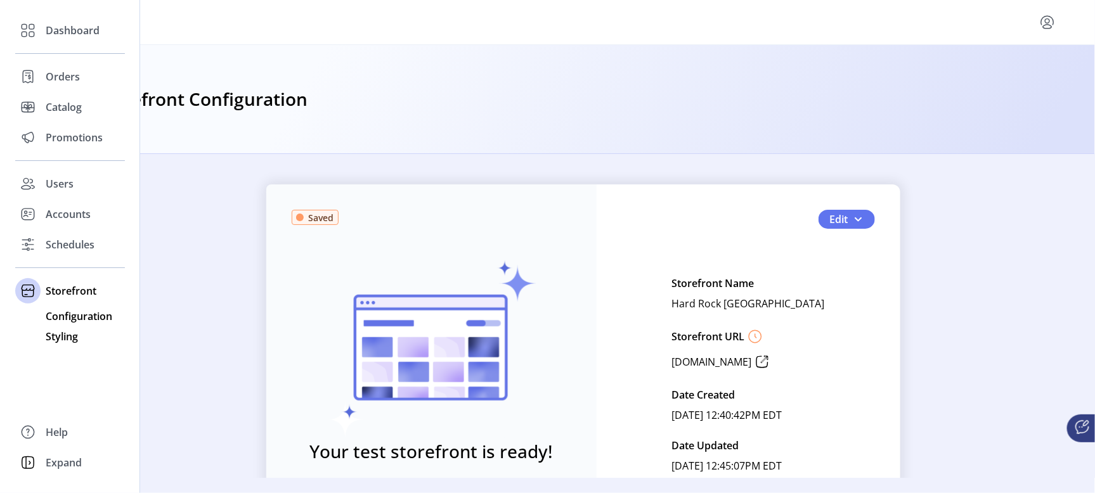
click at [48, 334] on span "Styling" at bounding box center [62, 336] width 32 height 15
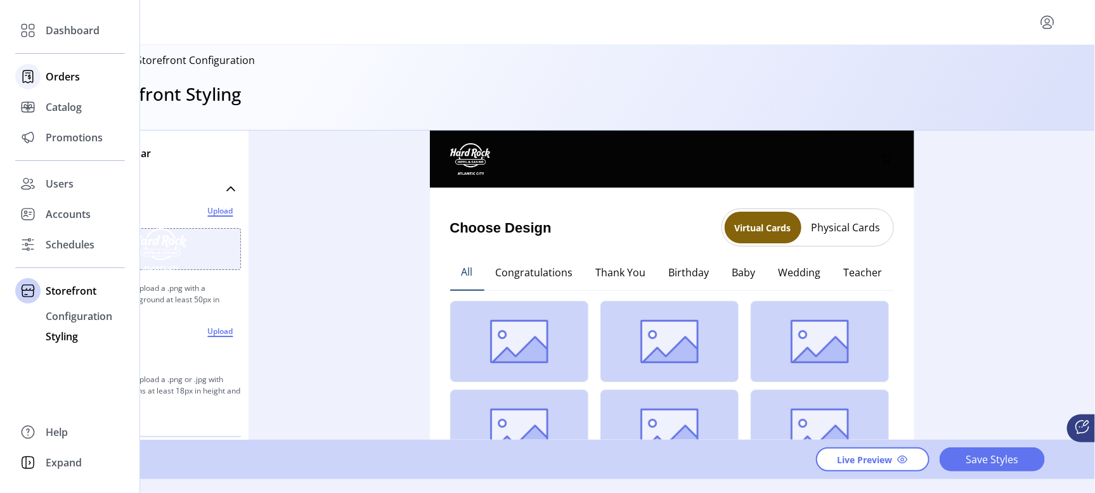
click at [52, 75] on span "Orders" at bounding box center [63, 76] width 34 height 15
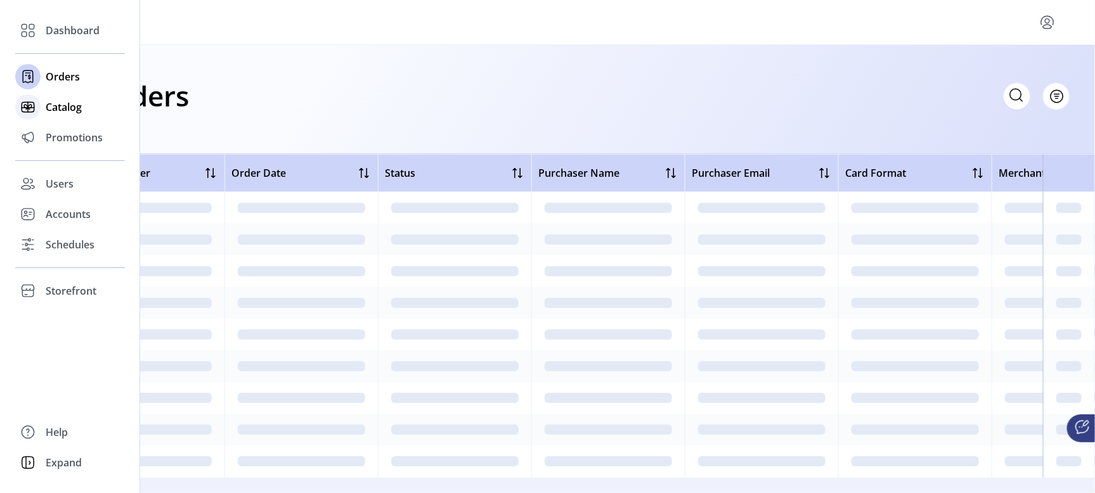
click at [56, 111] on span "Catalog" at bounding box center [64, 107] width 36 height 15
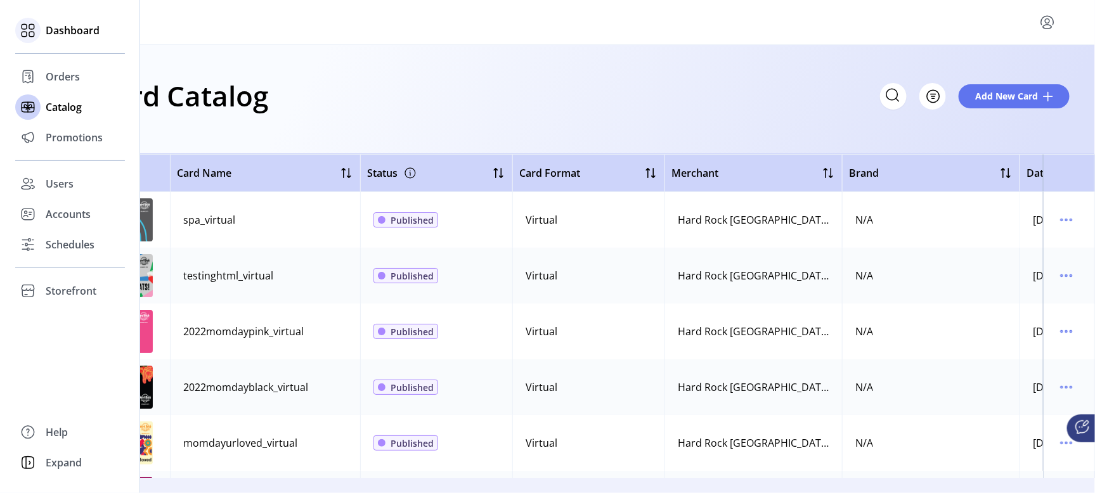
click at [61, 28] on span "Dashboard" at bounding box center [73, 30] width 54 height 15
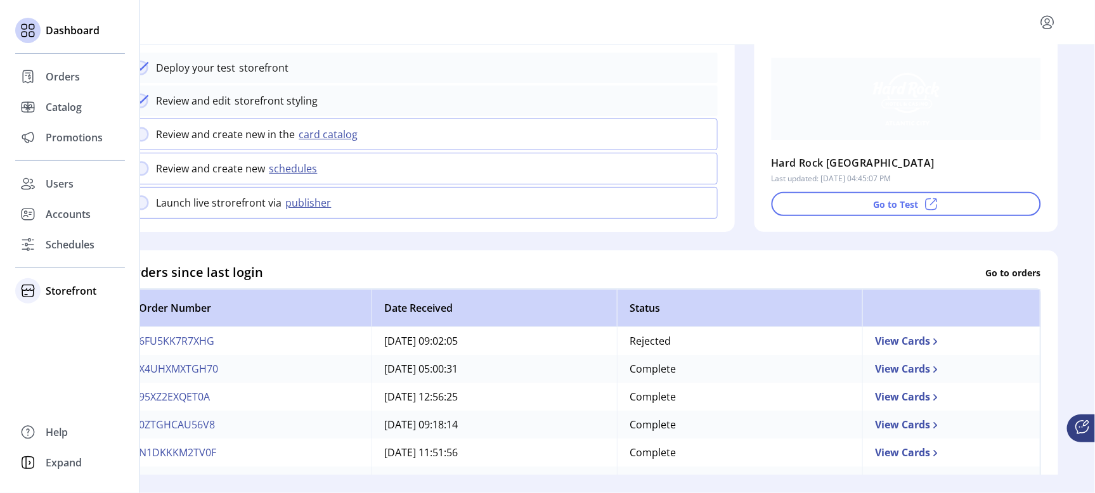
click at [72, 291] on span "Storefront" at bounding box center [71, 290] width 51 height 15
click at [74, 245] on span "Schedules" at bounding box center [70, 244] width 49 height 15
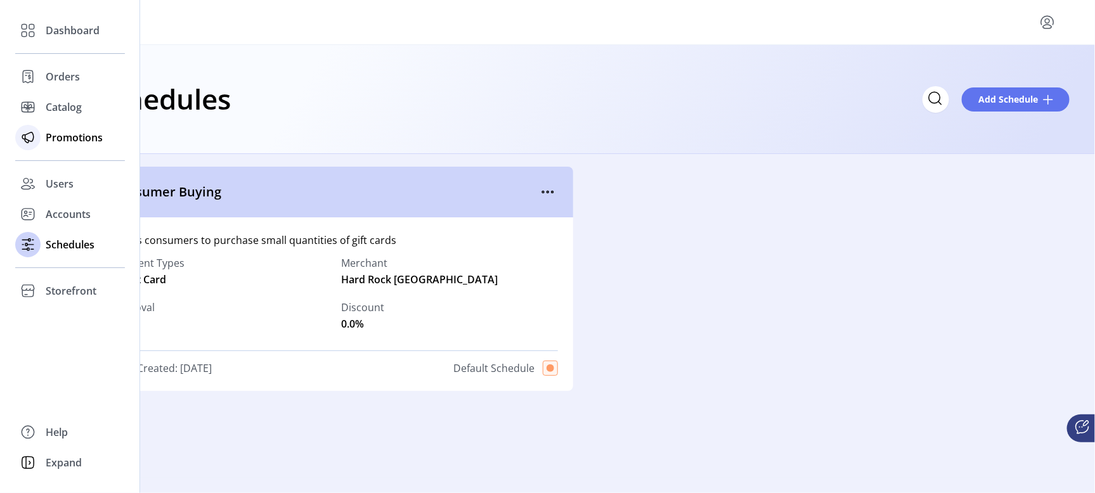
drag, startPoint x: 73, startPoint y: 80, endPoint x: 26, endPoint y: 136, distance: 73.4
click at [73, 79] on span "Orders" at bounding box center [63, 76] width 34 height 15
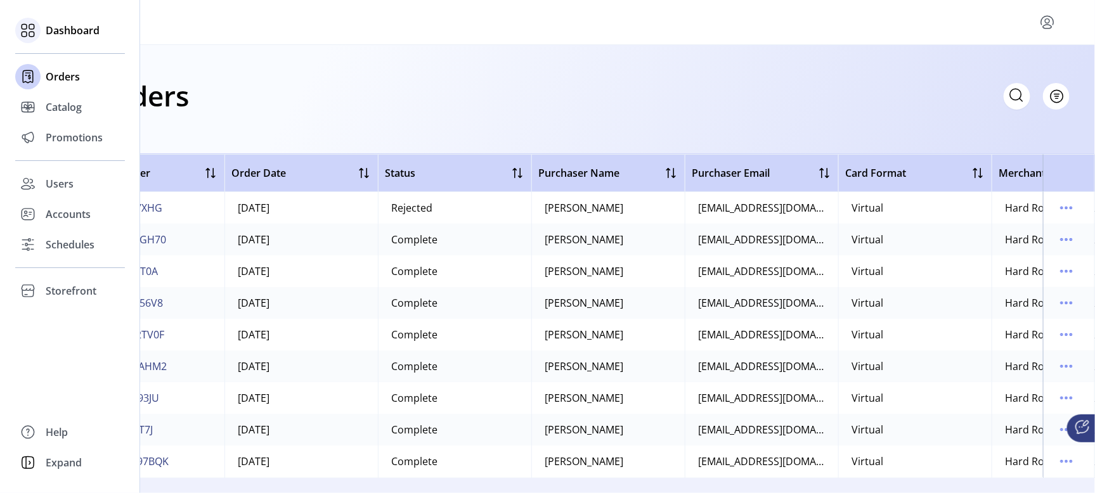
click at [67, 30] on span "Dashboard" at bounding box center [73, 30] width 54 height 15
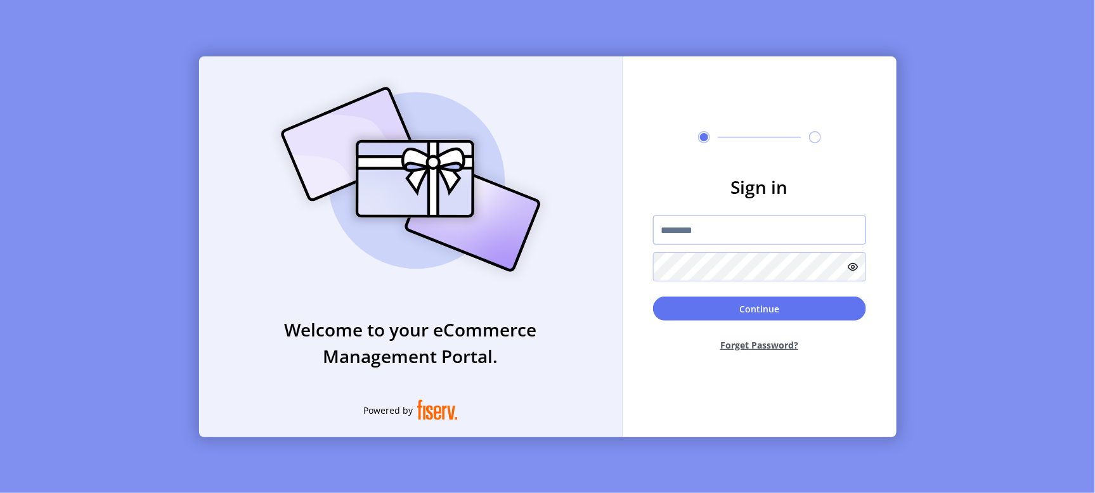
type input "**********"
